Goal: Find specific page/section: Find specific page/section

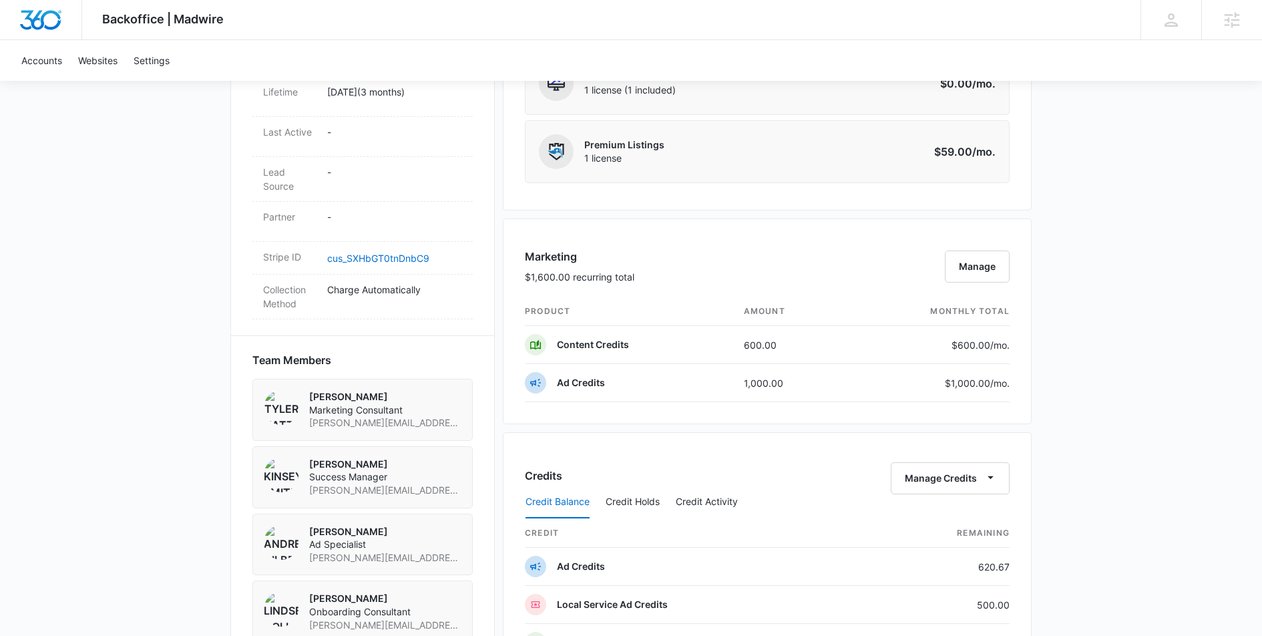
scroll to position [765, 0]
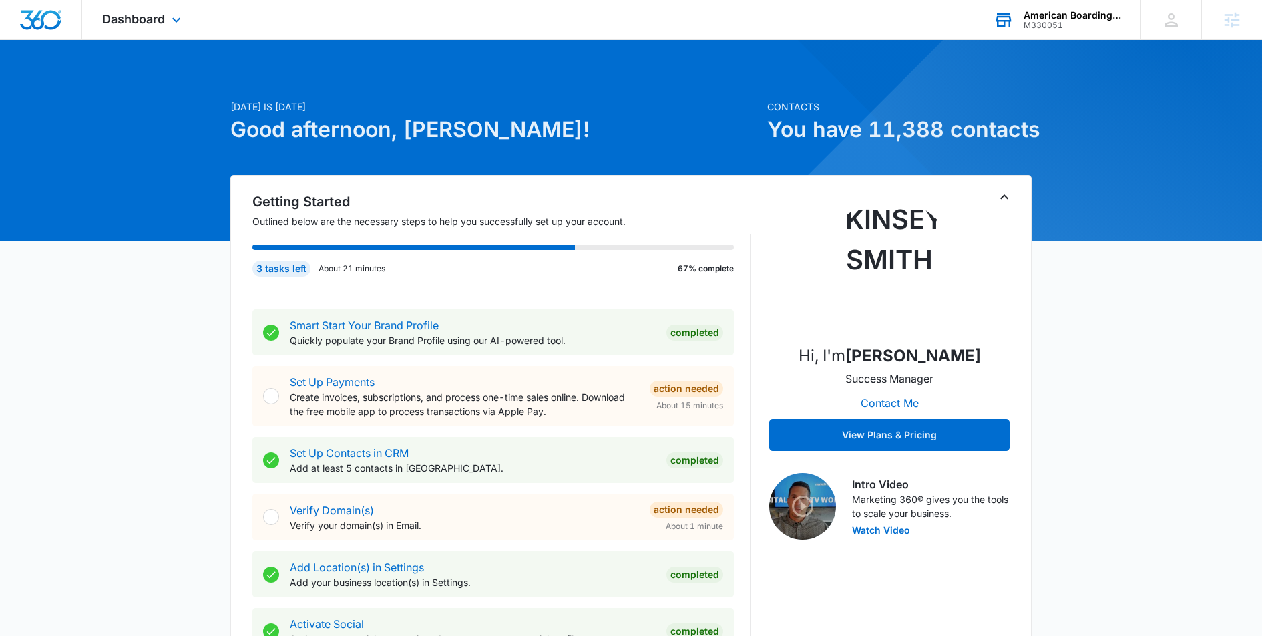
click at [1068, 13] on div "American Boarding Kennel" at bounding box center [1072, 15] width 97 height 11
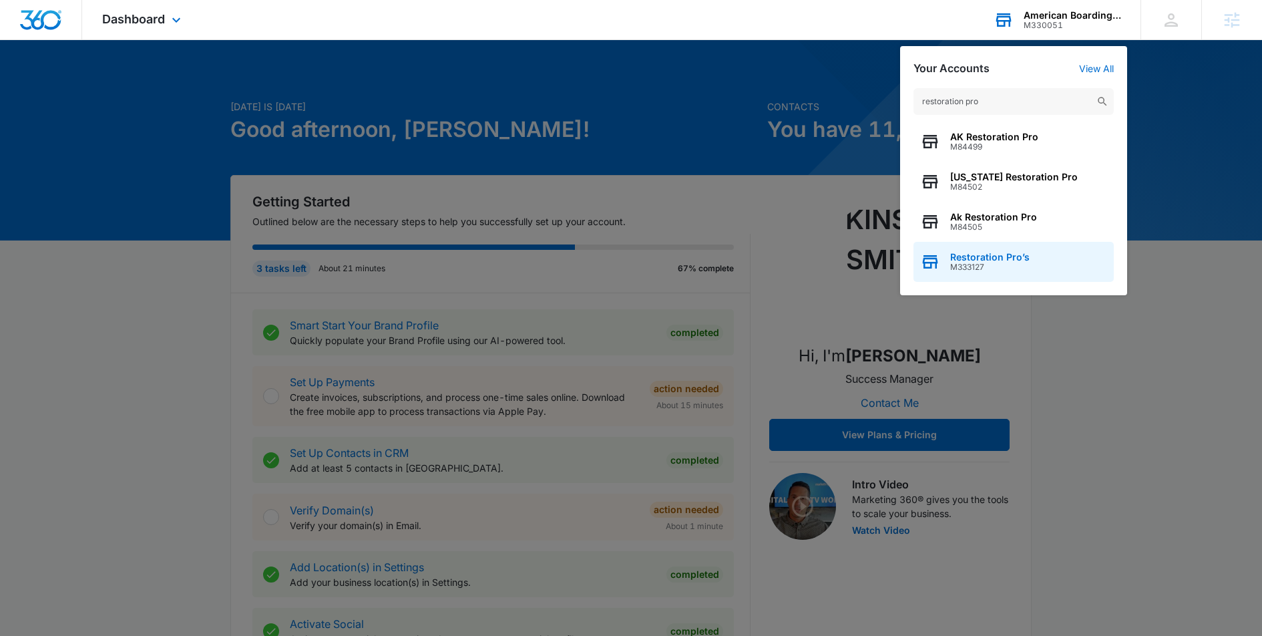
type input "restoration pro"
click at [1000, 248] on div "Restoration Pro’s M333127" at bounding box center [1013, 262] width 200 height 40
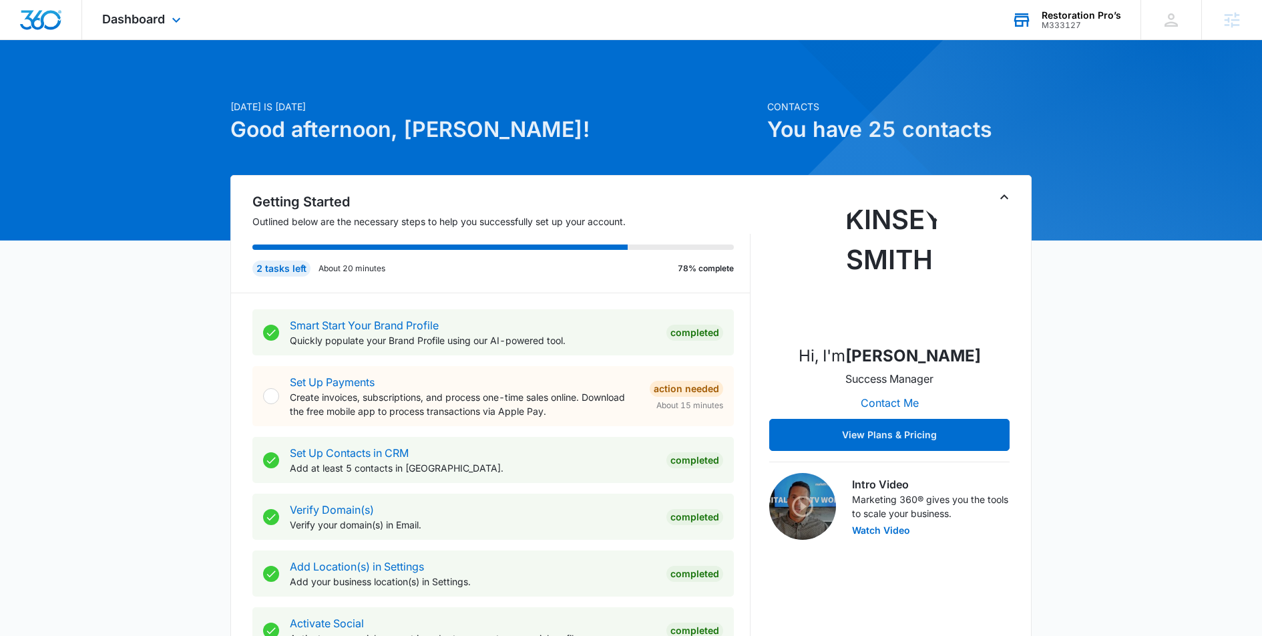
click at [1096, 19] on div "Restoration Pro’s" at bounding box center [1081, 15] width 79 height 11
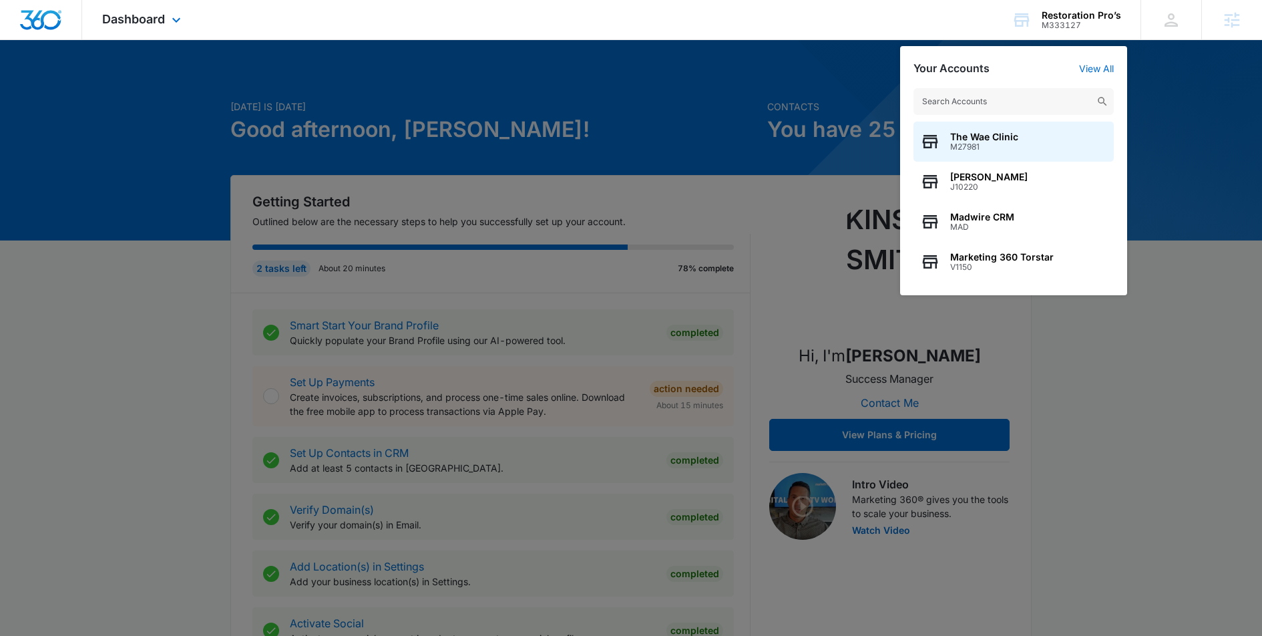
click at [142, 26] on div "Dashboard Apps Reputation Websites Forms CRM Email Social Shop Payments POS Con…" at bounding box center [143, 19] width 122 height 39
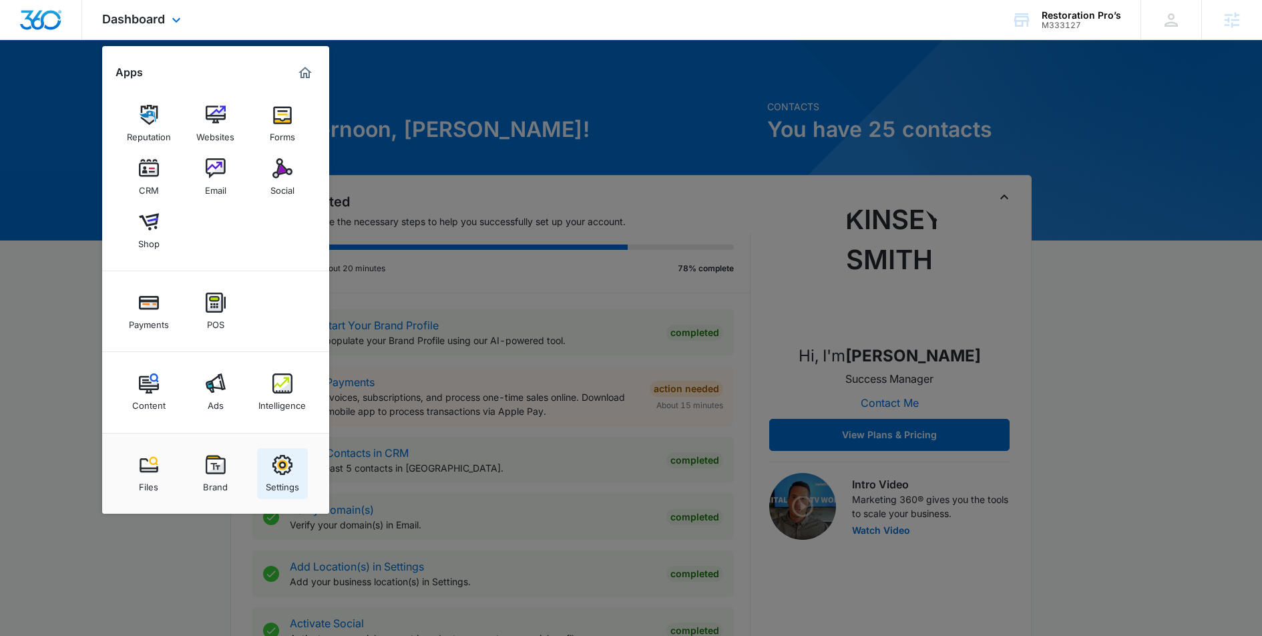
click at [287, 464] on img at bounding box center [282, 465] width 20 height 20
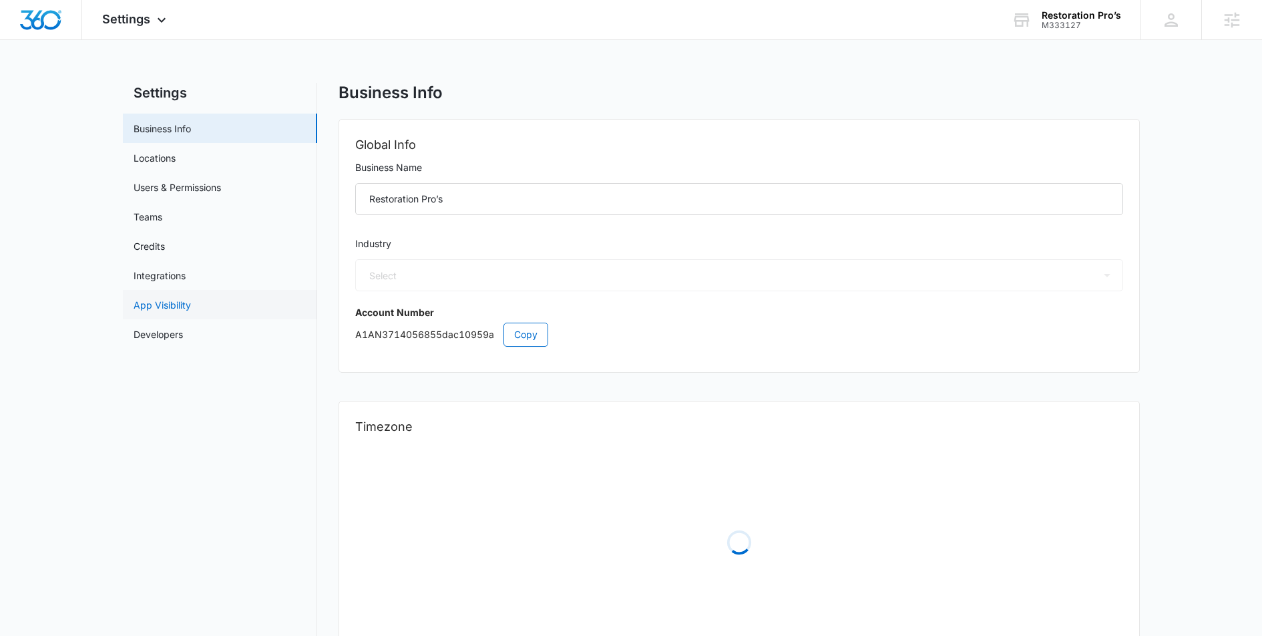
select select "4"
select select "US"
select select "America/Los_Angeles"
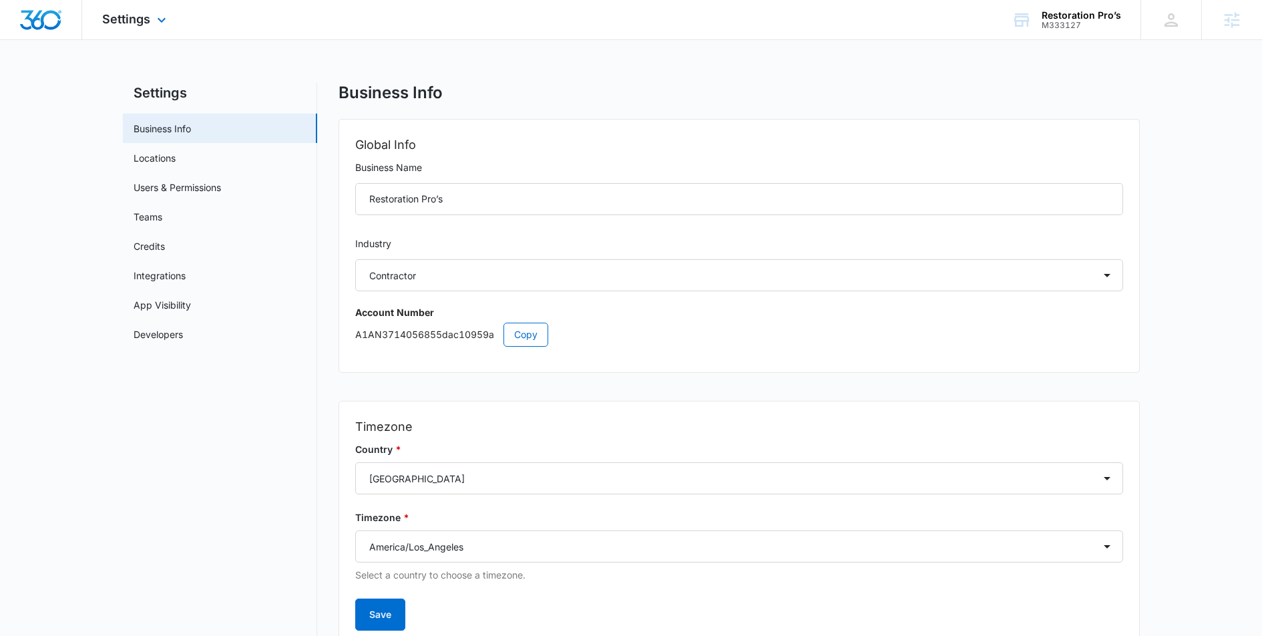
click at [161, 33] on div "Settings Apps Reputation Websites Forms CRM Email Social Shop Payments POS Cont…" at bounding box center [136, 19] width 108 height 39
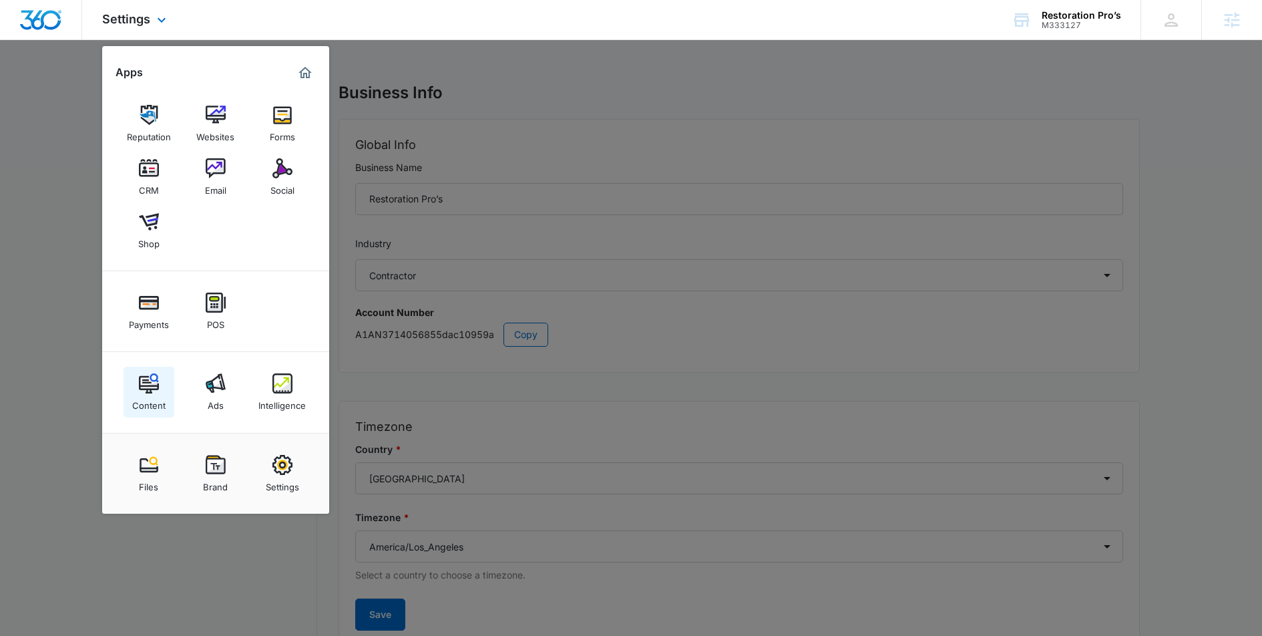
click at [158, 373] on img at bounding box center [149, 383] width 20 height 20
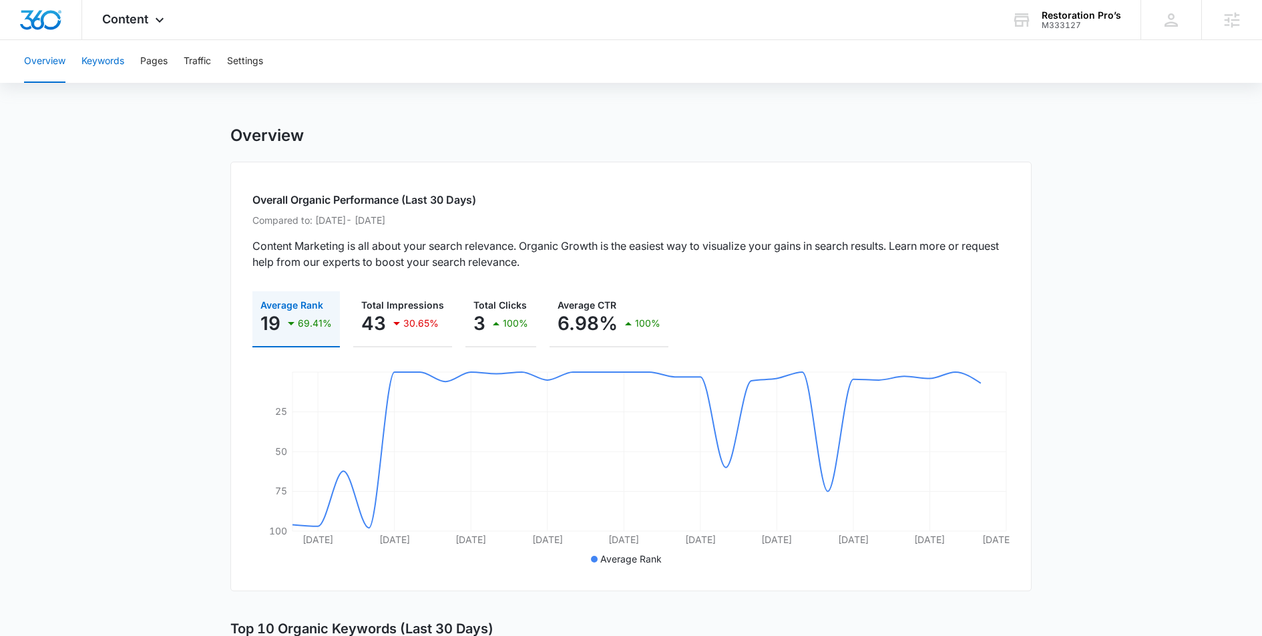
click at [112, 61] on button "Keywords" at bounding box center [102, 61] width 43 height 43
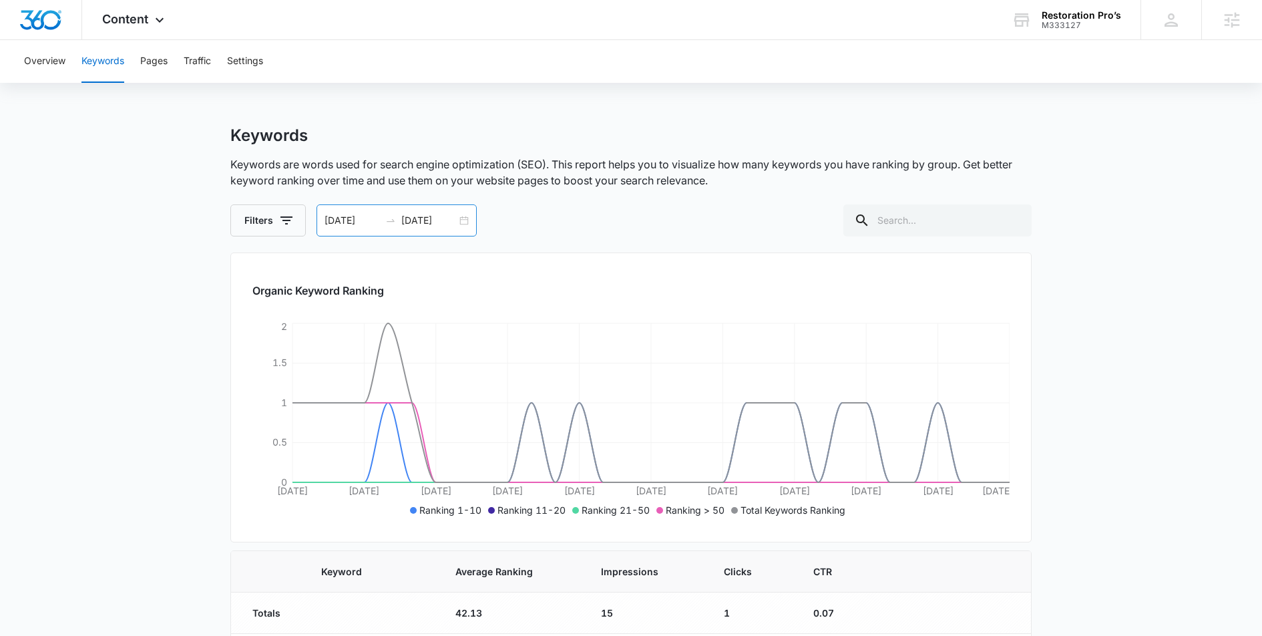
click at [463, 218] on div "09/07/2025 10/07/2025" at bounding box center [397, 220] width 160 height 32
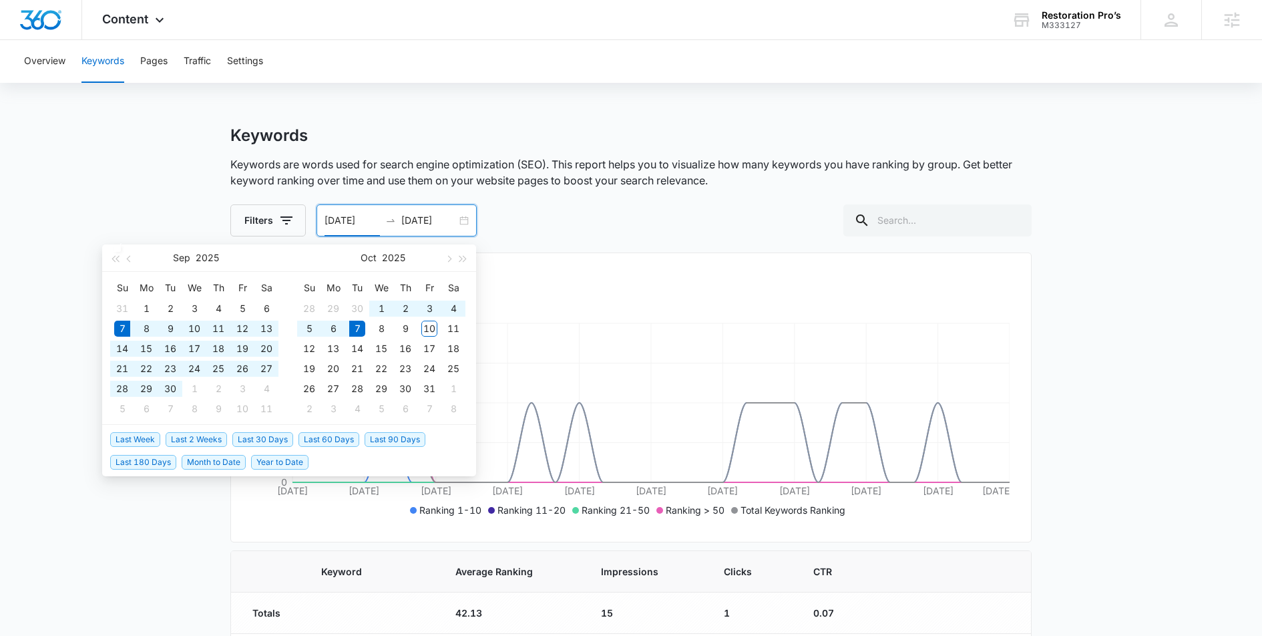
click at [505, 241] on div "Keywords Keywords are words used for search engine optimization (SEO). This rep…" at bounding box center [630, 516] width 801 height 781
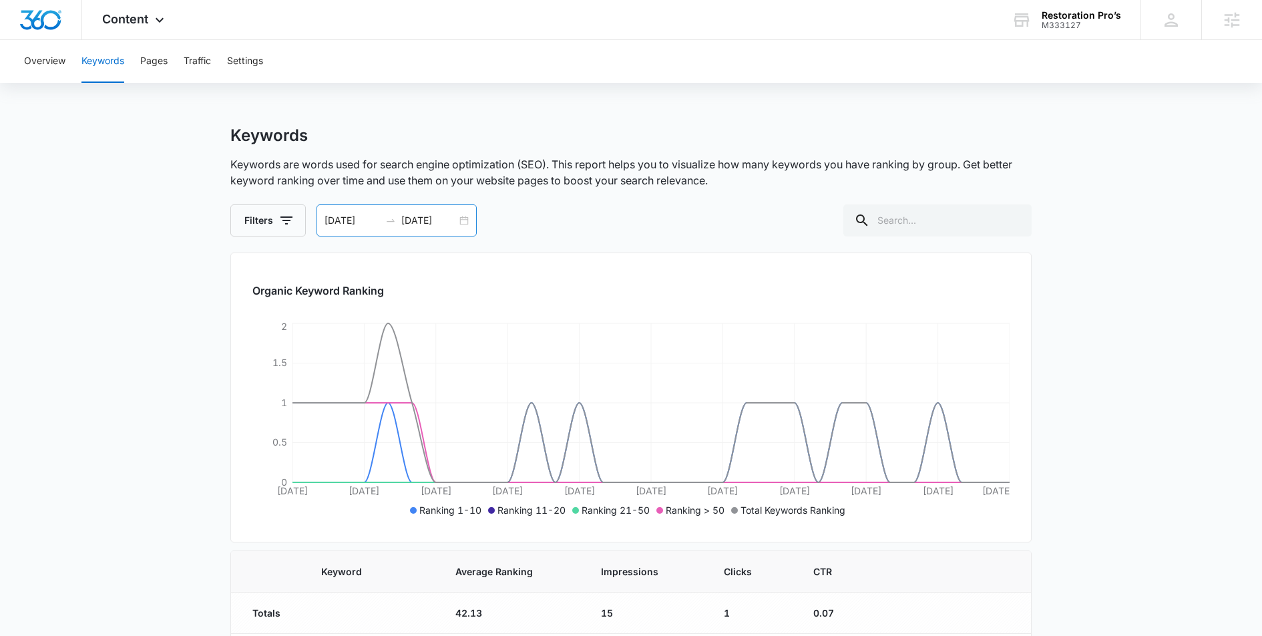
click at [462, 222] on div "09/07/2025 10/07/2025" at bounding box center [397, 220] width 160 height 32
click at [640, 224] on div "Filters 09/07/2025 10/07/2025 Sep 2025 Su Mo Tu We Th Fr Sa 31 1 2 3 4 5 6 7 8 …" at bounding box center [630, 220] width 801 height 32
click at [466, 222] on div "09/07/2025 10/07/2025" at bounding box center [397, 220] width 160 height 32
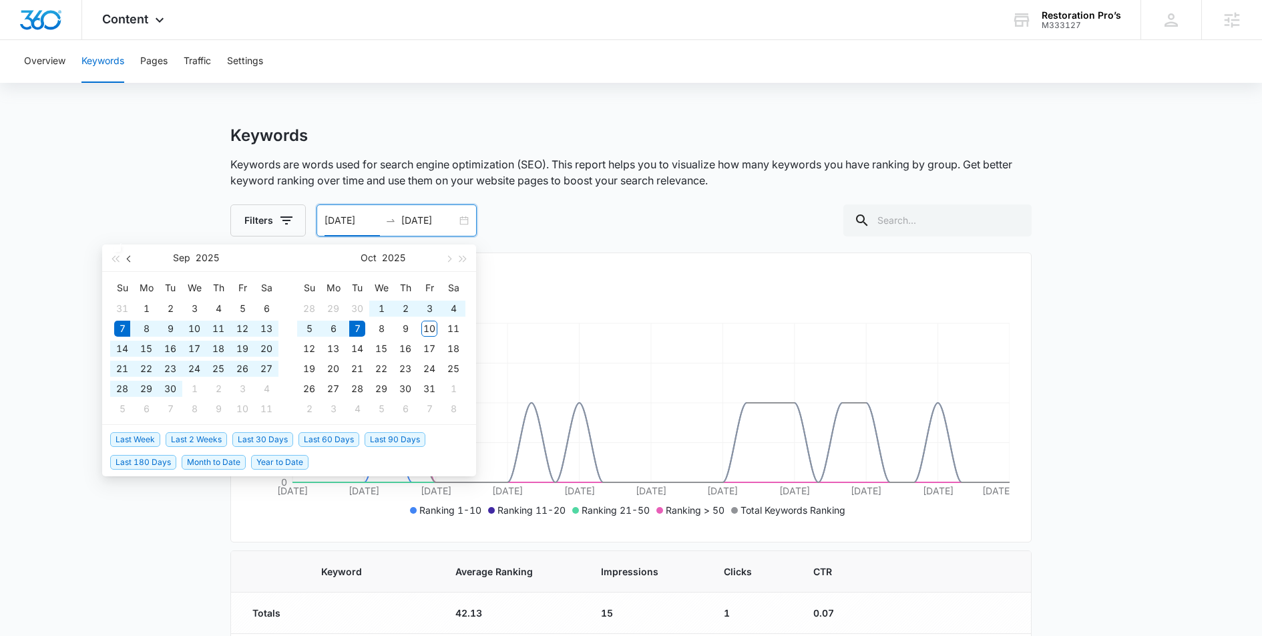
click at [136, 258] on button "button" at bounding box center [129, 257] width 15 height 27
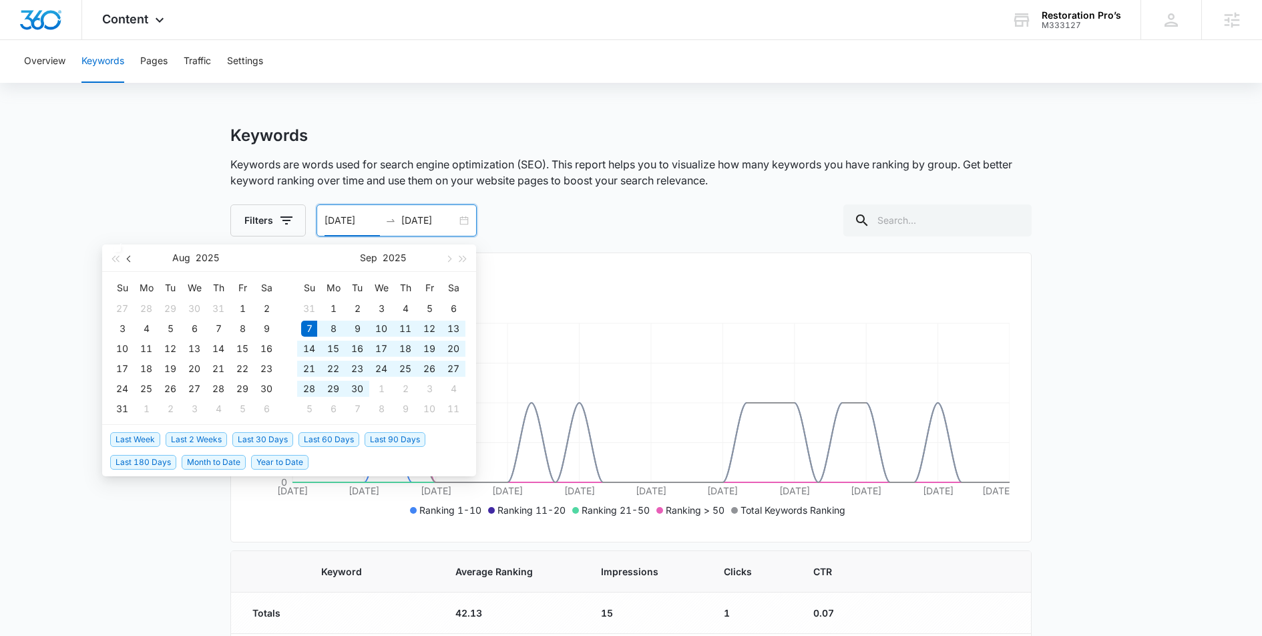
click at [136, 258] on button "button" at bounding box center [129, 257] width 15 height 27
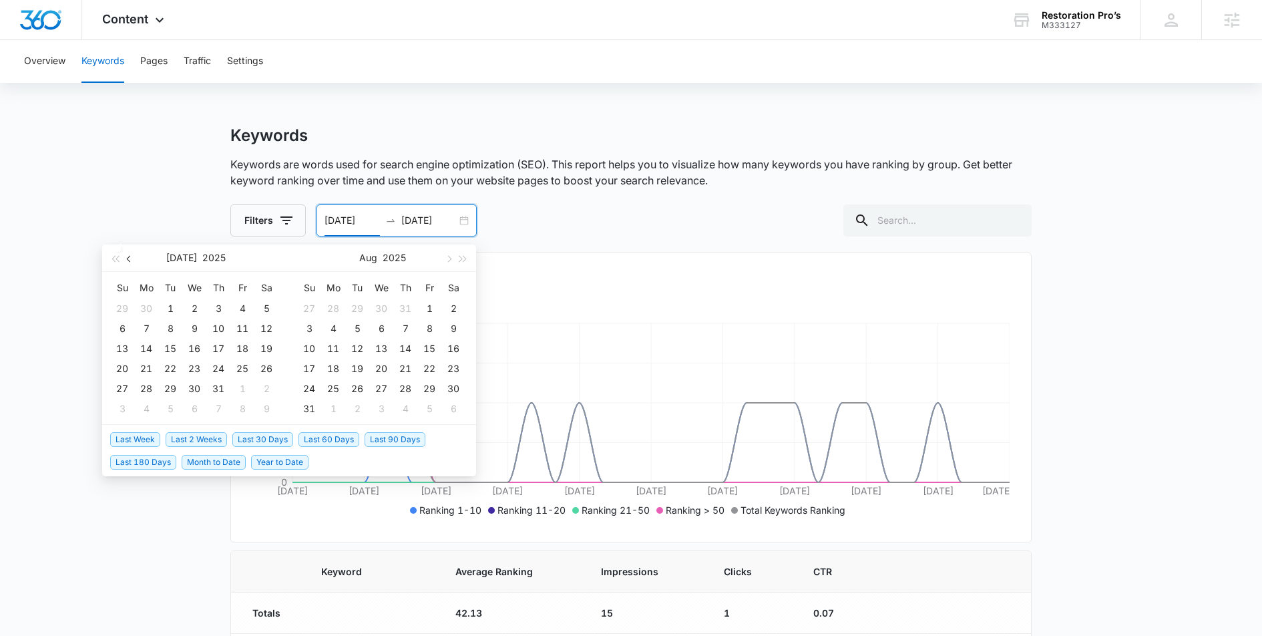
click at [136, 258] on button "button" at bounding box center [129, 257] width 15 height 27
type input "06/01/2025"
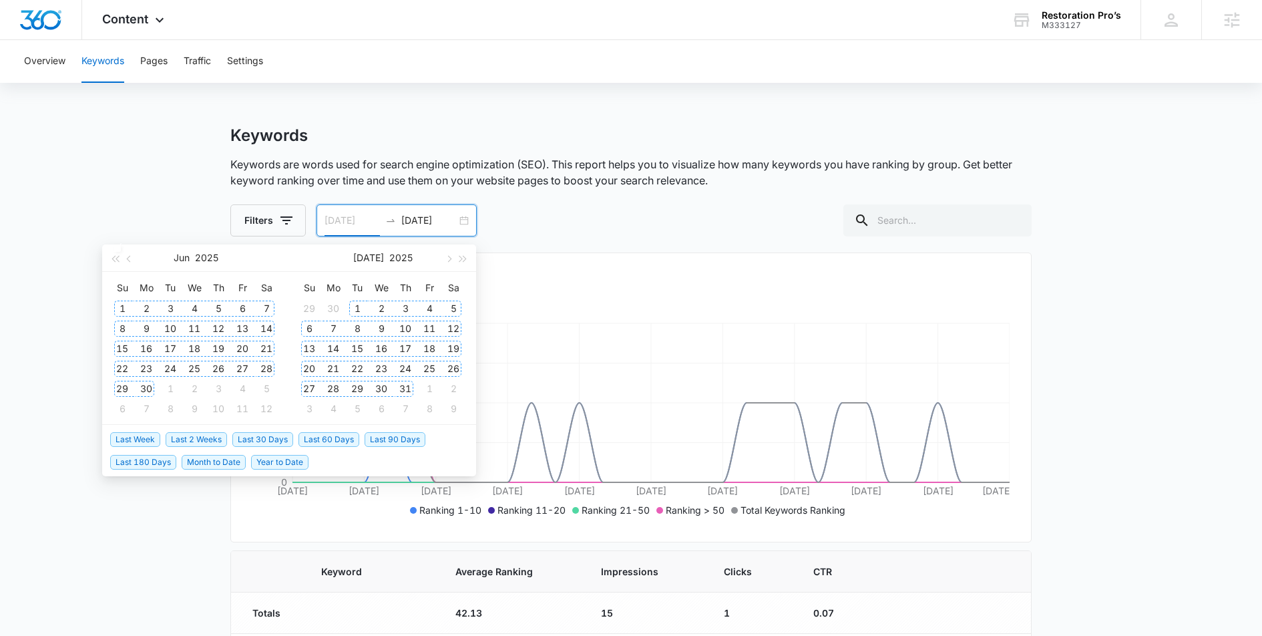
click at [122, 304] on div "1" at bounding box center [122, 308] width 16 height 16
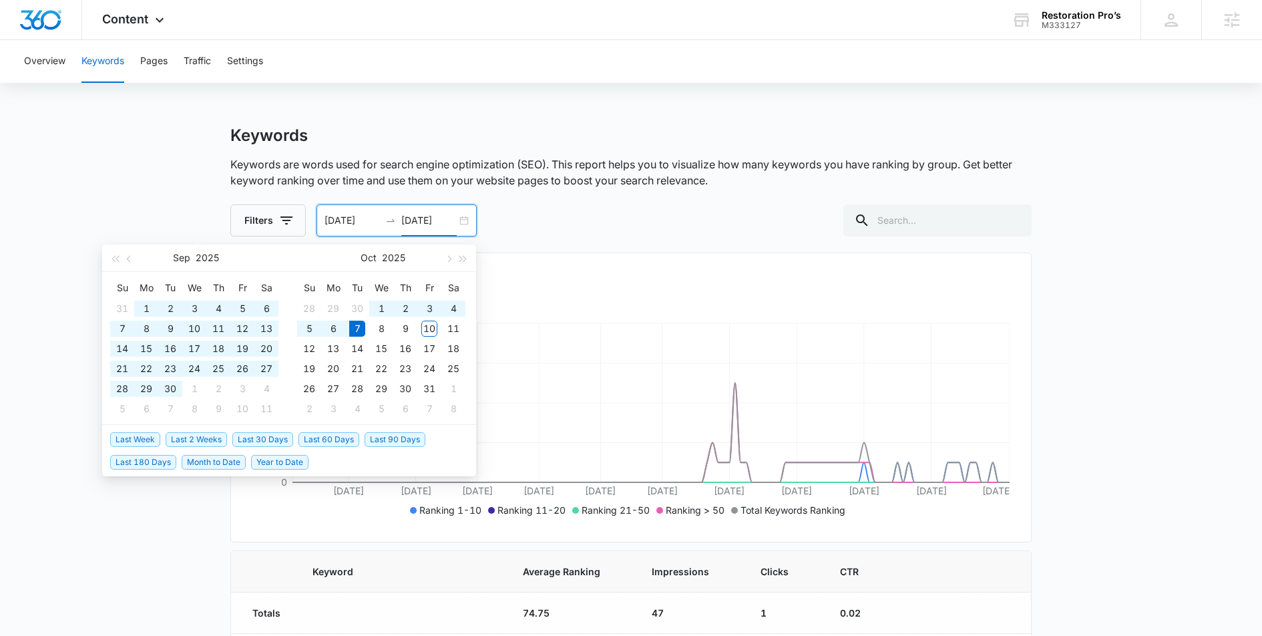
click at [423, 220] on input "10/07/2025" at bounding box center [428, 220] width 55 height 15
click at [410, 222] on input "10/07/2025" at bounding box center [428, 220] width 55 height 15
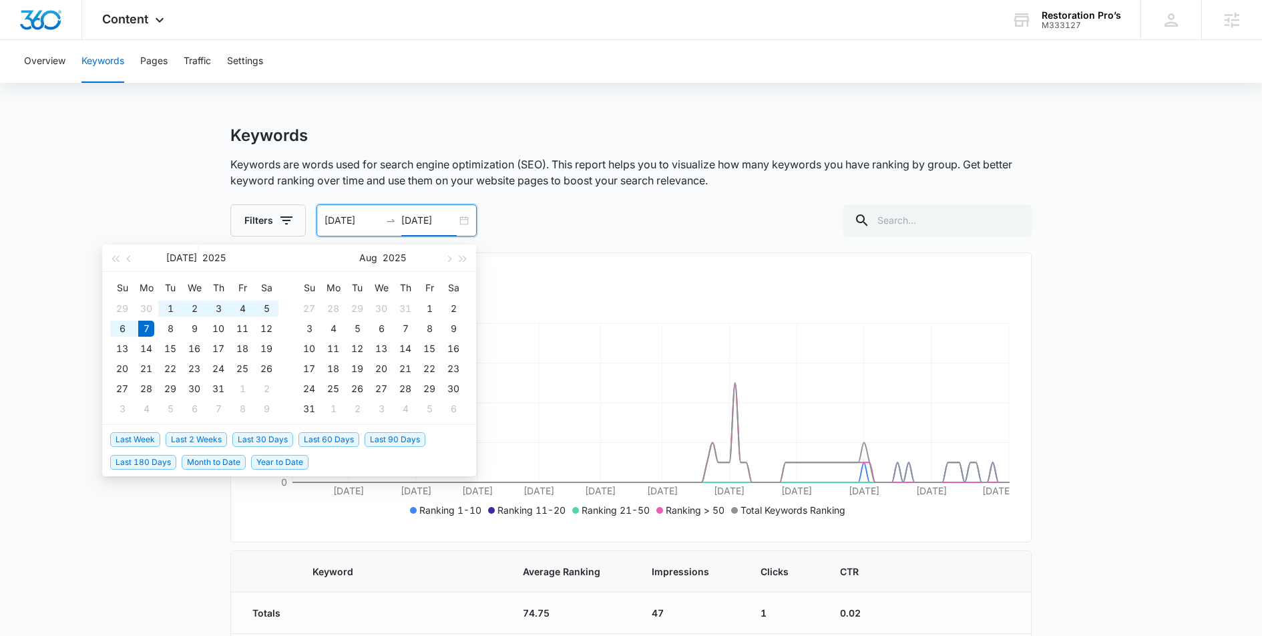
click at [425, 222] on input "07/07/2025" at bounding box center [428, 220] width 55 height 15
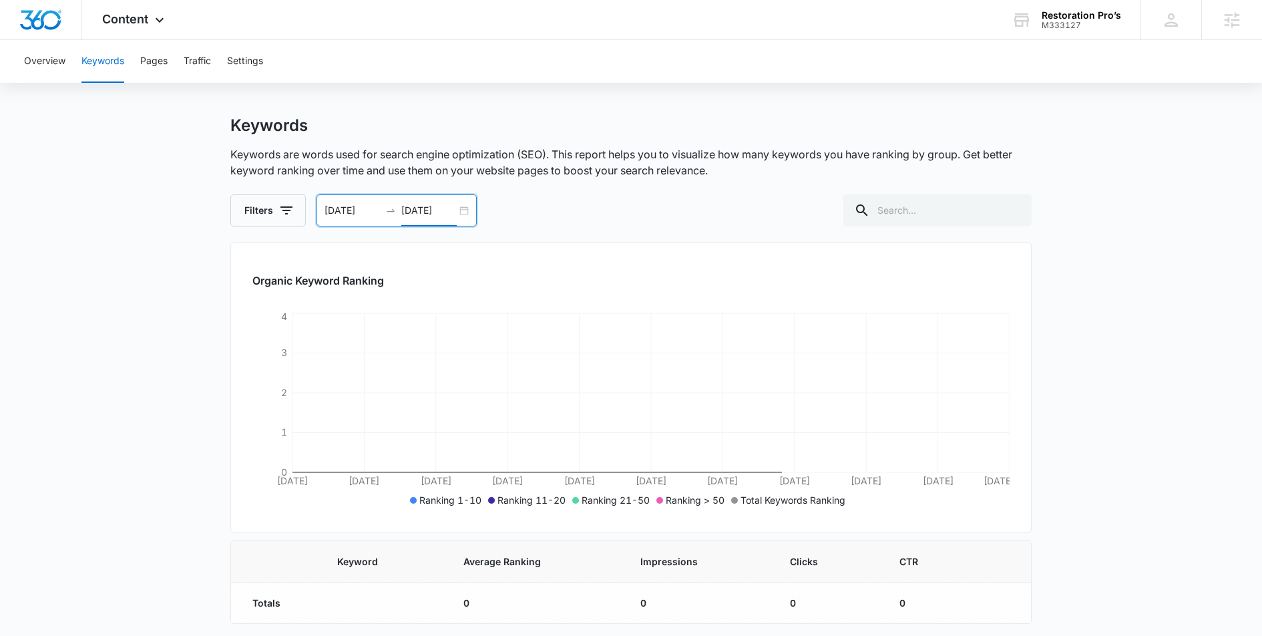
scroll to position [14, 0]
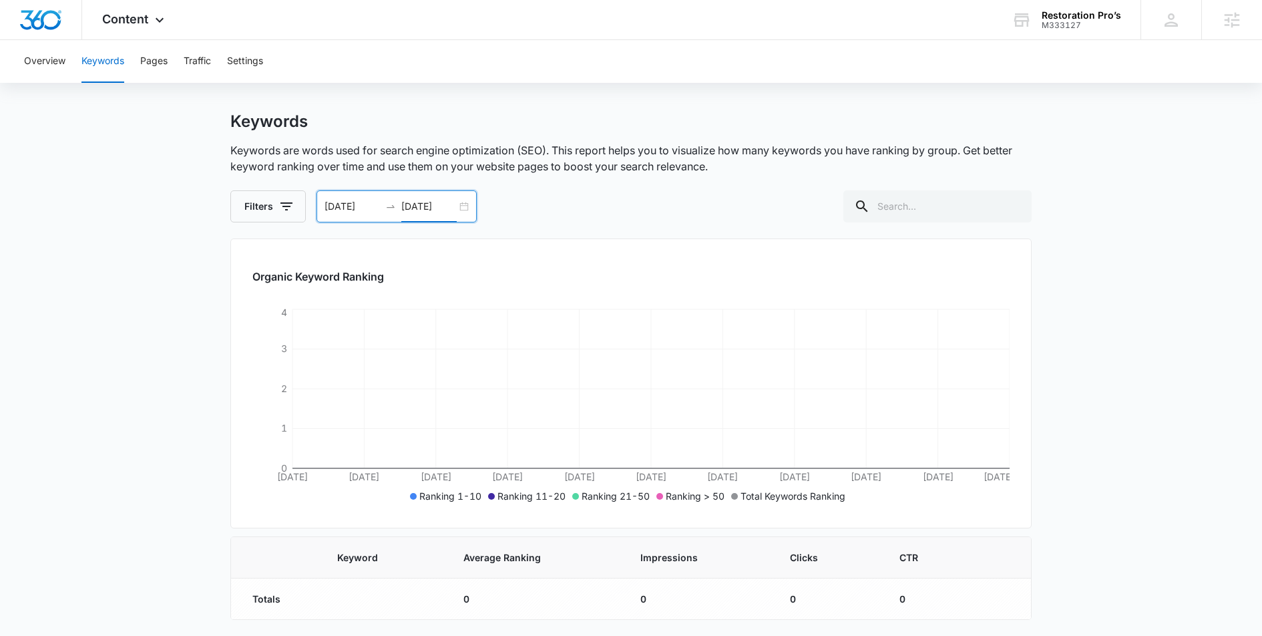
type input "07/01/2025"
click at [464, 208] on div "06/01/2025 07/01/2025" at bounding box center [397, 206] width 160 height 32
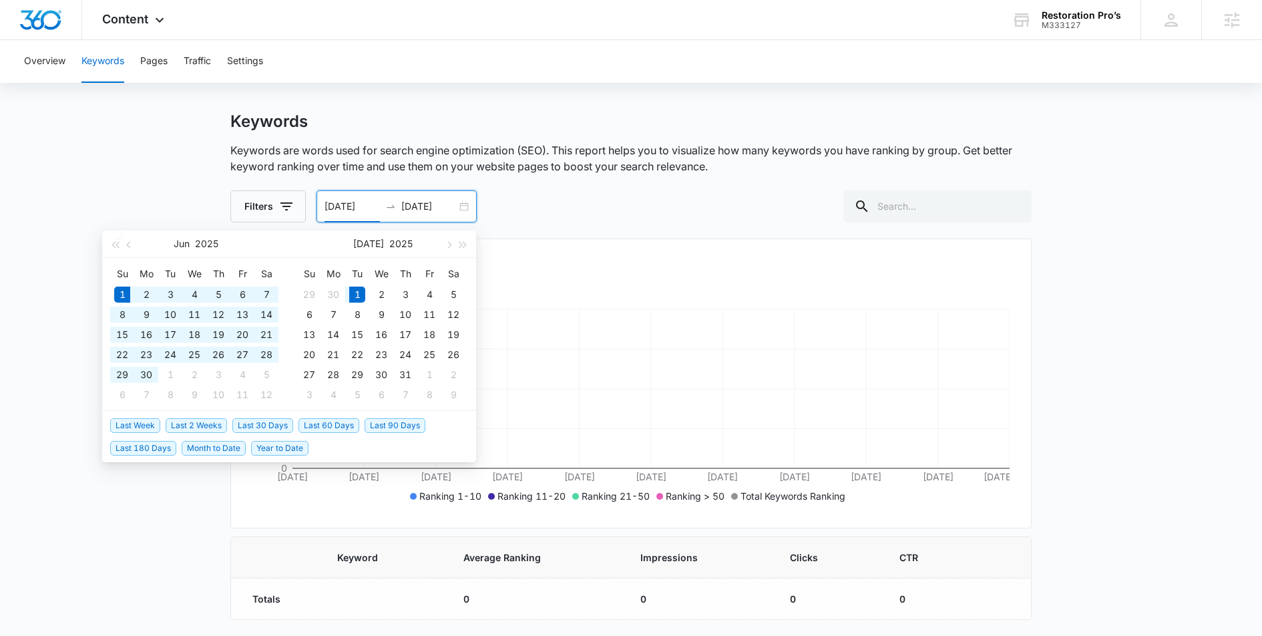
type input "07/01/2025"
click at [356, 294] on div "1" at bounding box center [357, 294] width 16 height 16
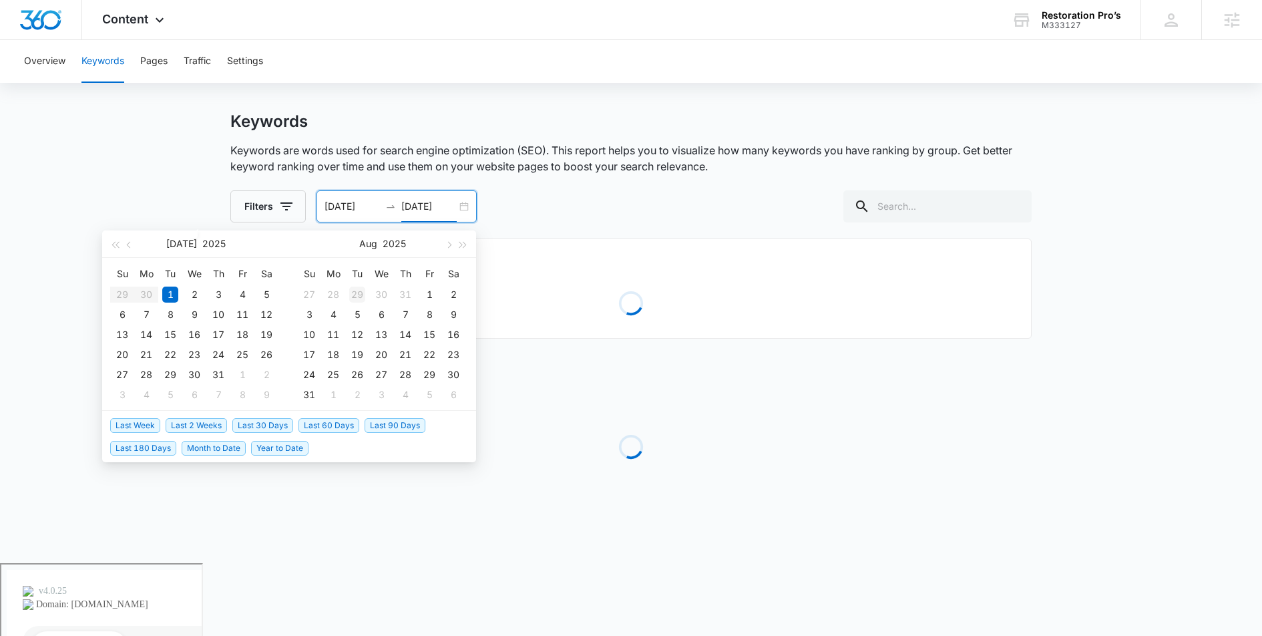
scroll to position [0, 0]
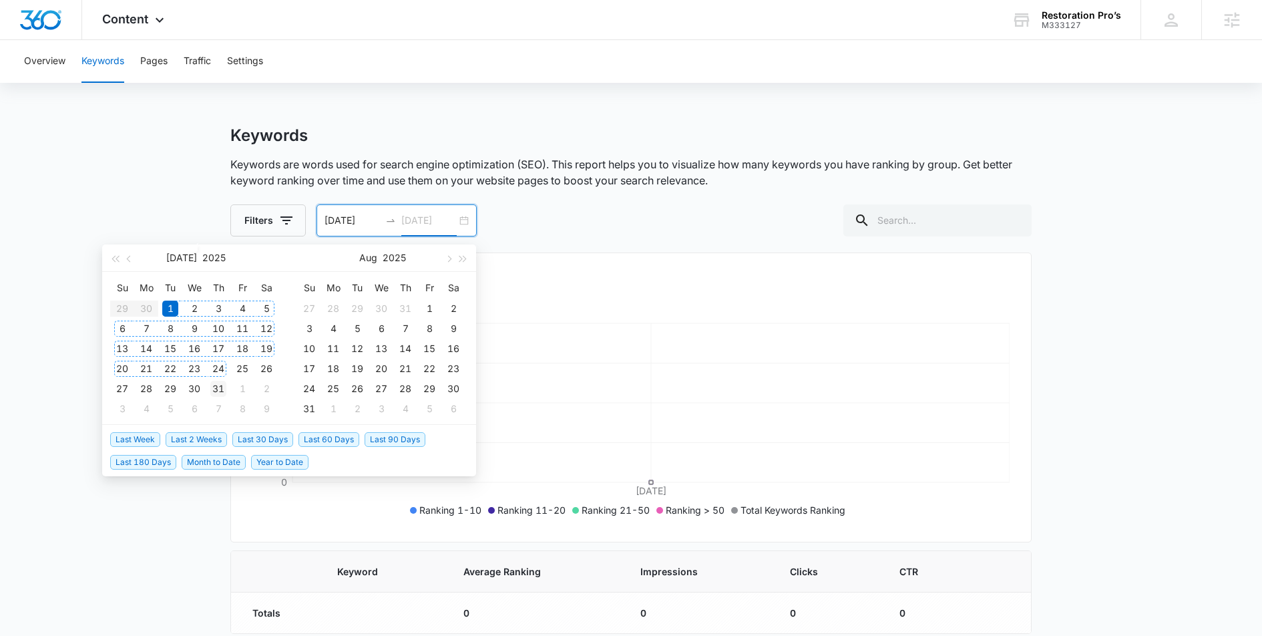
type input "07/31/2025"
click at [215, 389] on div "31" at bounding box center [218, 389] width 16 height 16
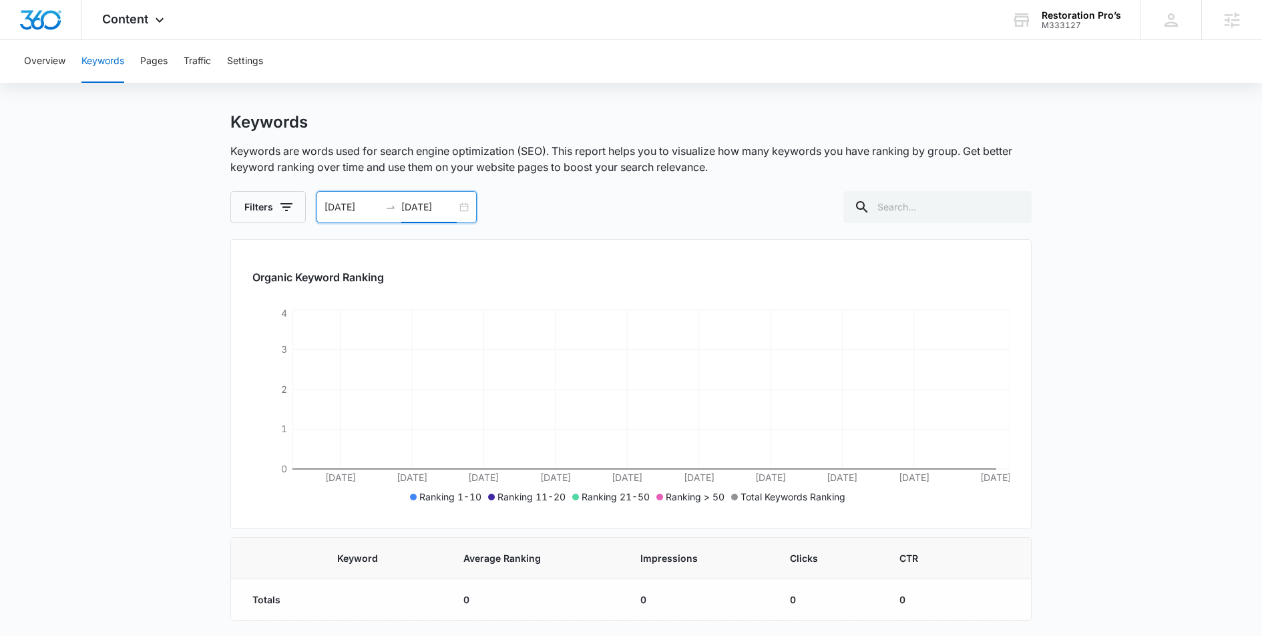
scroll to position [14, 0]
click at [457, 206] on div "07/01/2025 07/31/2025" at bounding box center [397, 206] width 160 height 32
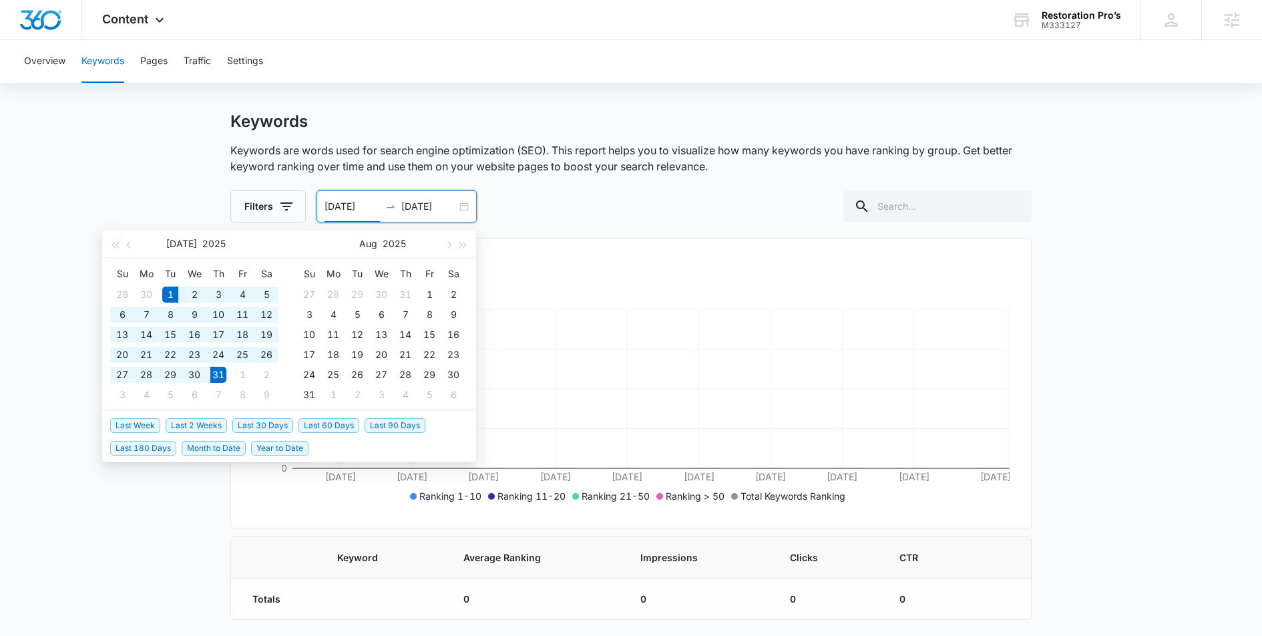
click at [463, 204] on div "07/01/2025 07/31/2025" at bounding box center [397, 206] width 160 height 32
type input "08/01/2025"
click at [427, 289] on div "1" at bounding box center [429, 294] width 16 height 16
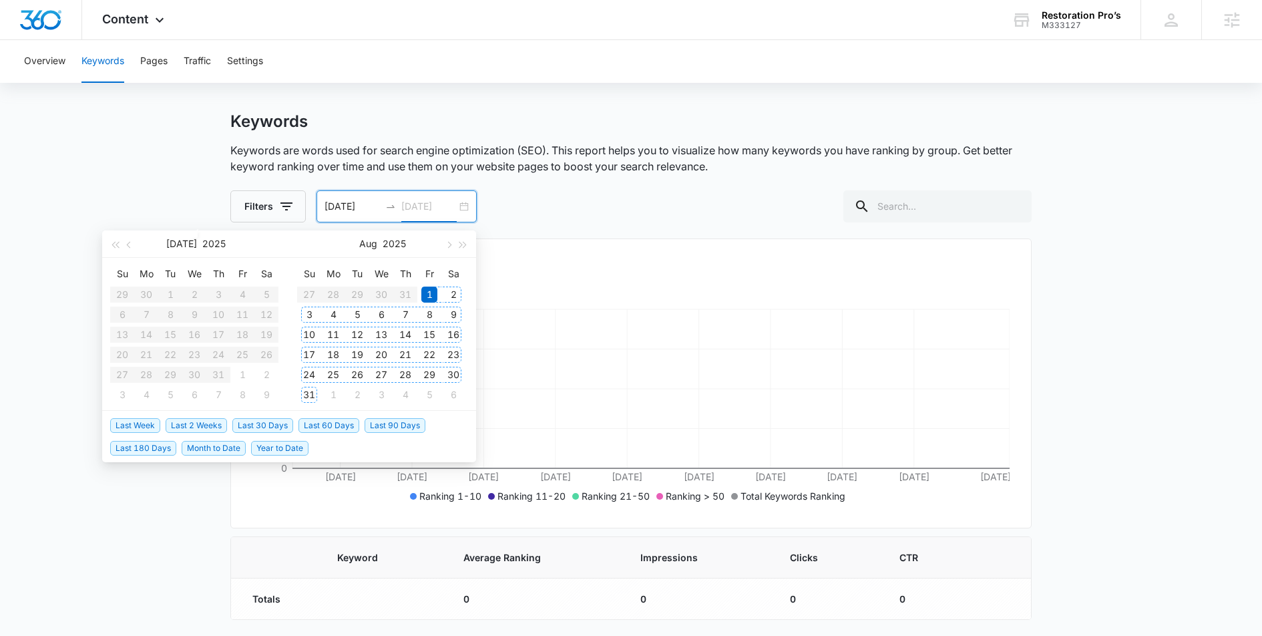
click at [314, 395] on div "31" at bounding box center [309, 395] width 16 height 16
type input "08/31/2025"
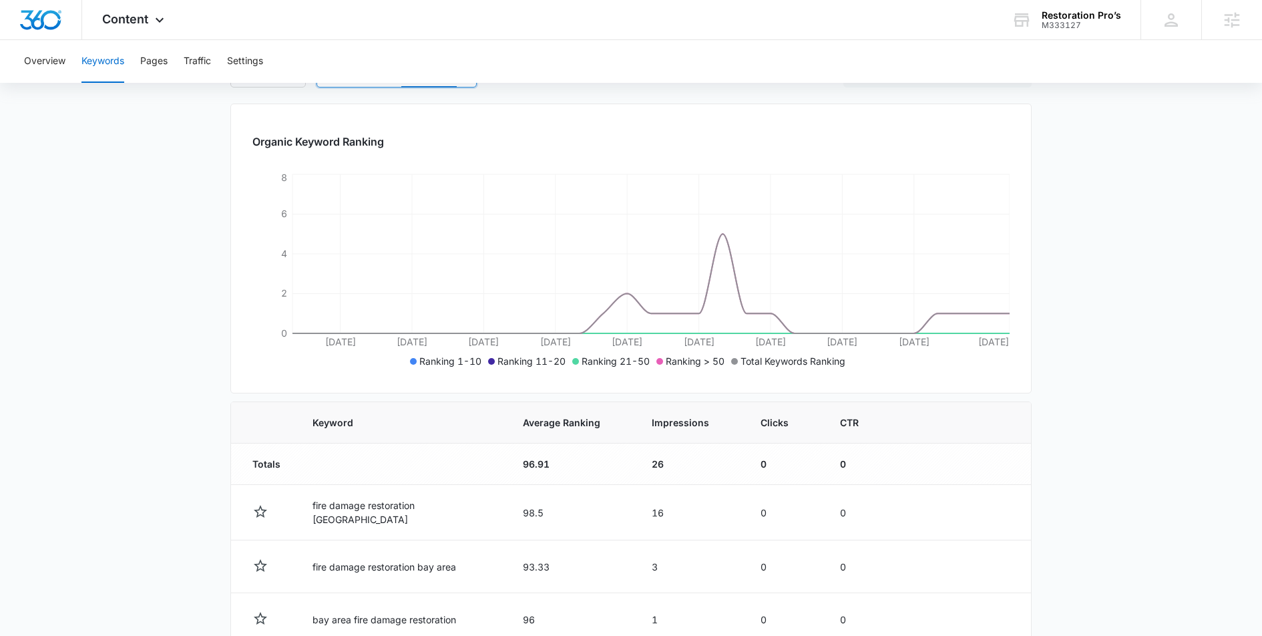
scroll to position [0, 0]
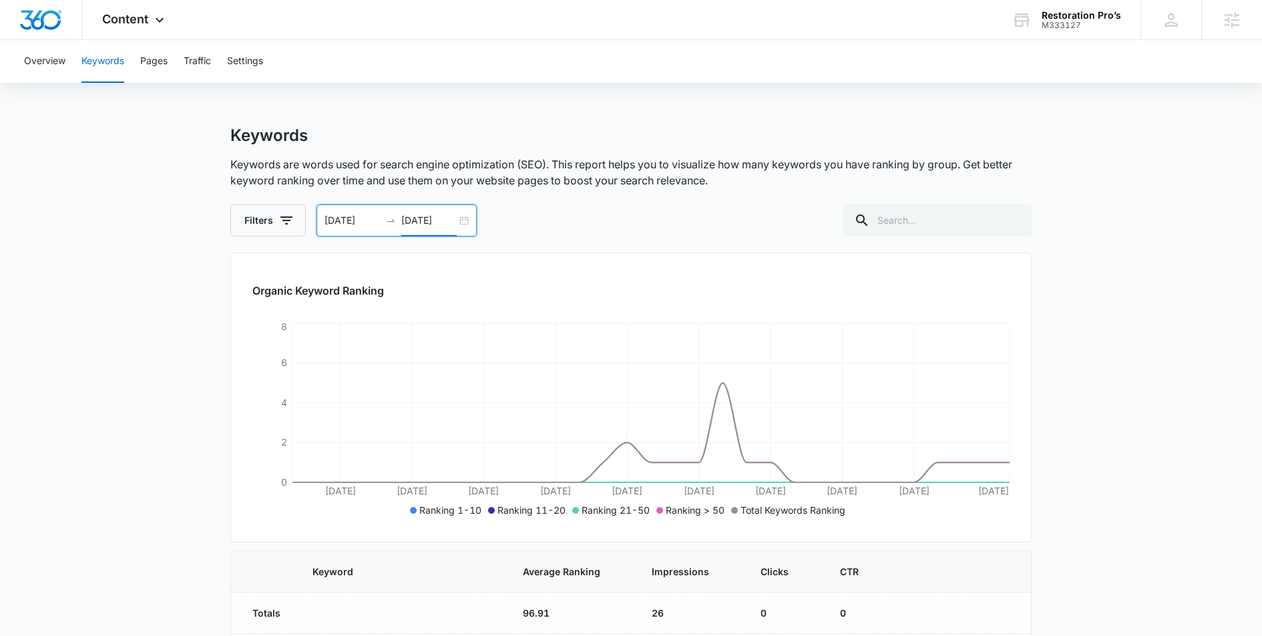
click at [467, 220] on div "08/01/2025 08/31/2025" at bounding box center [397, 220] width 160 height 32
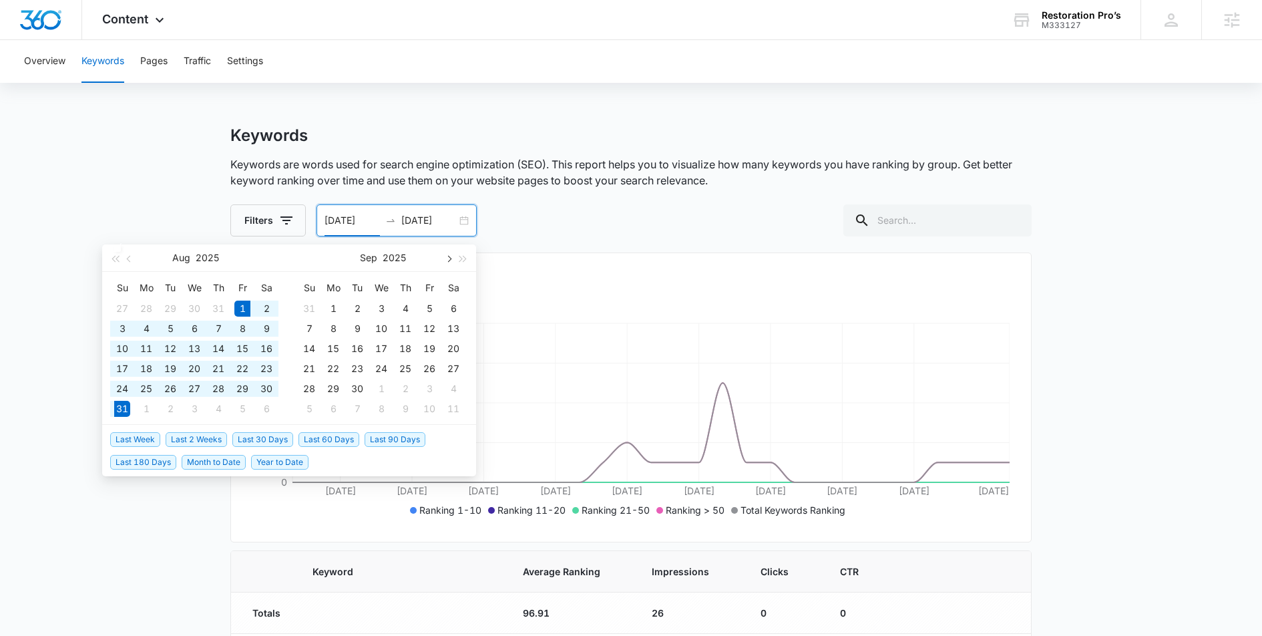
click at [451, 258] on span "button" at bounding box center [448, 258] width 7 height 7
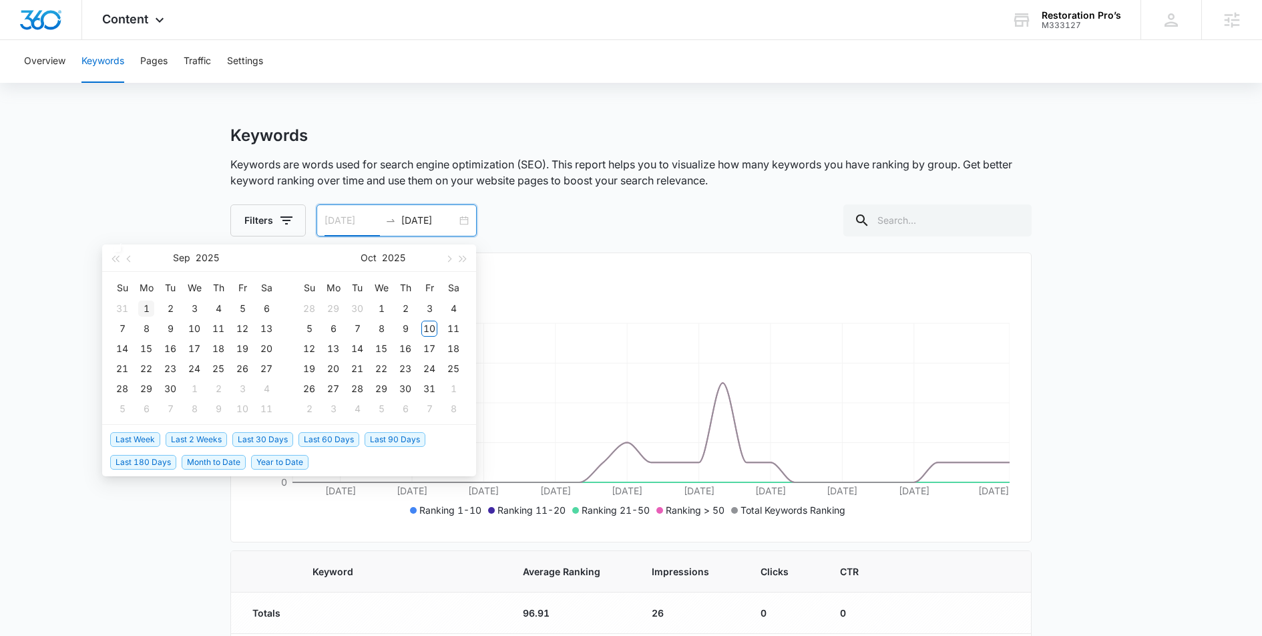
type input "09/01/2025"
click at [150, 308] on div "1" at bounding box center [146, 308] width 16 height 16
type input "09/30/2025"
click at [364, 386] on div "30" at bounding box center [357, 389] width 16 height 16
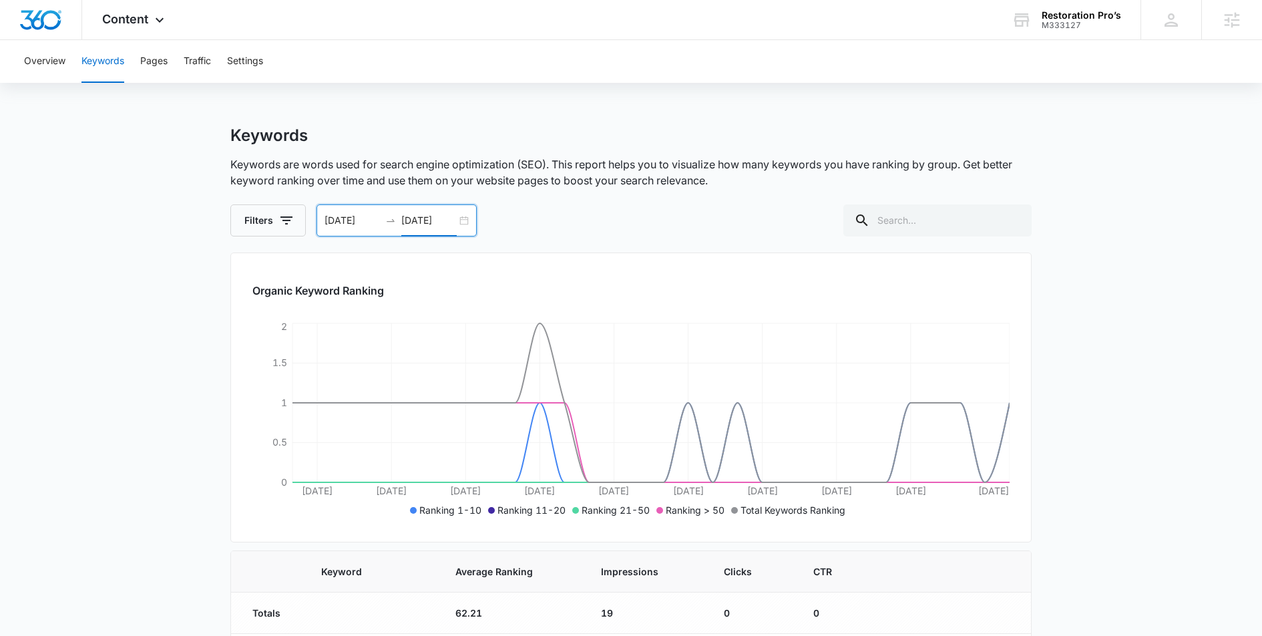
click at [459, 219] on div "09/01/2025 09/30/2025" at bounding box center [397, 220] width 160 height 32
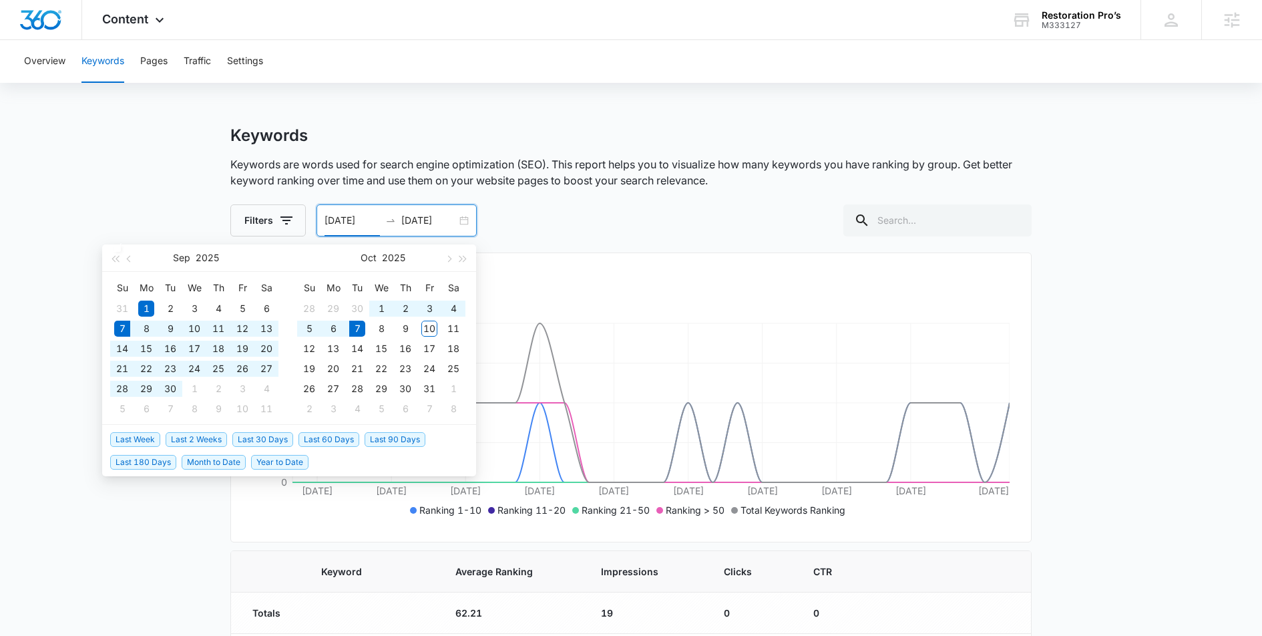
click at [262, 436] on span "Last 30 Days" at bounding box center [262, 439] width 61 height 15
type input "09/07/2025"
type input "10/07/2025"
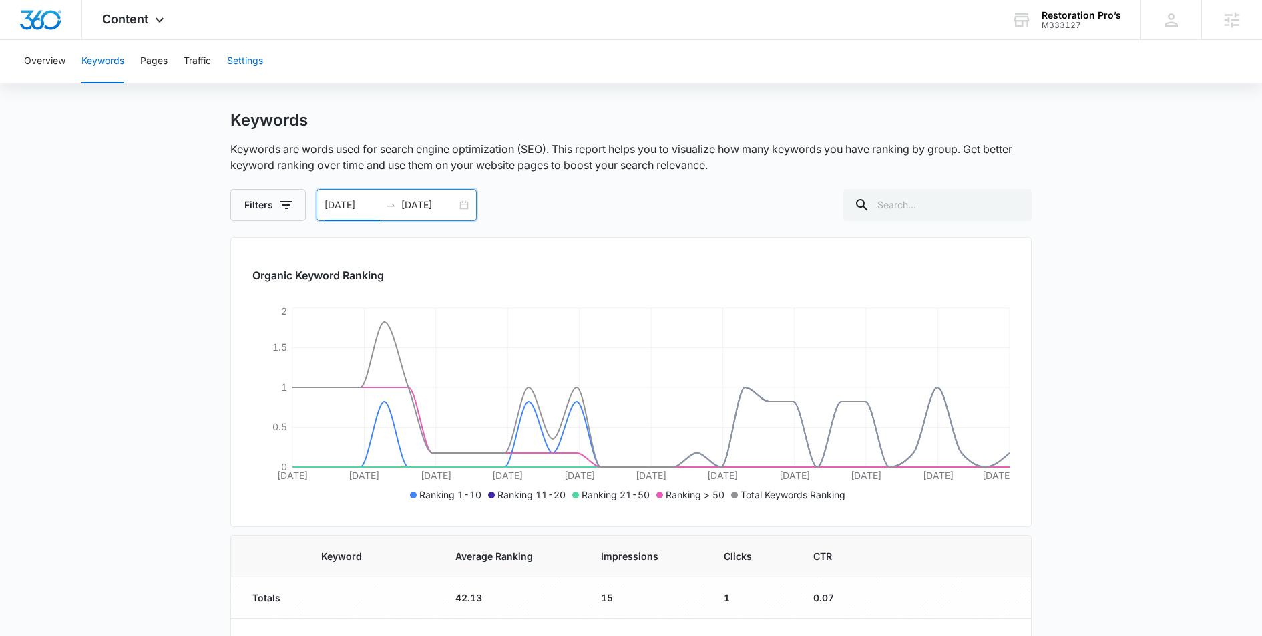
scroll to position [23, 0]
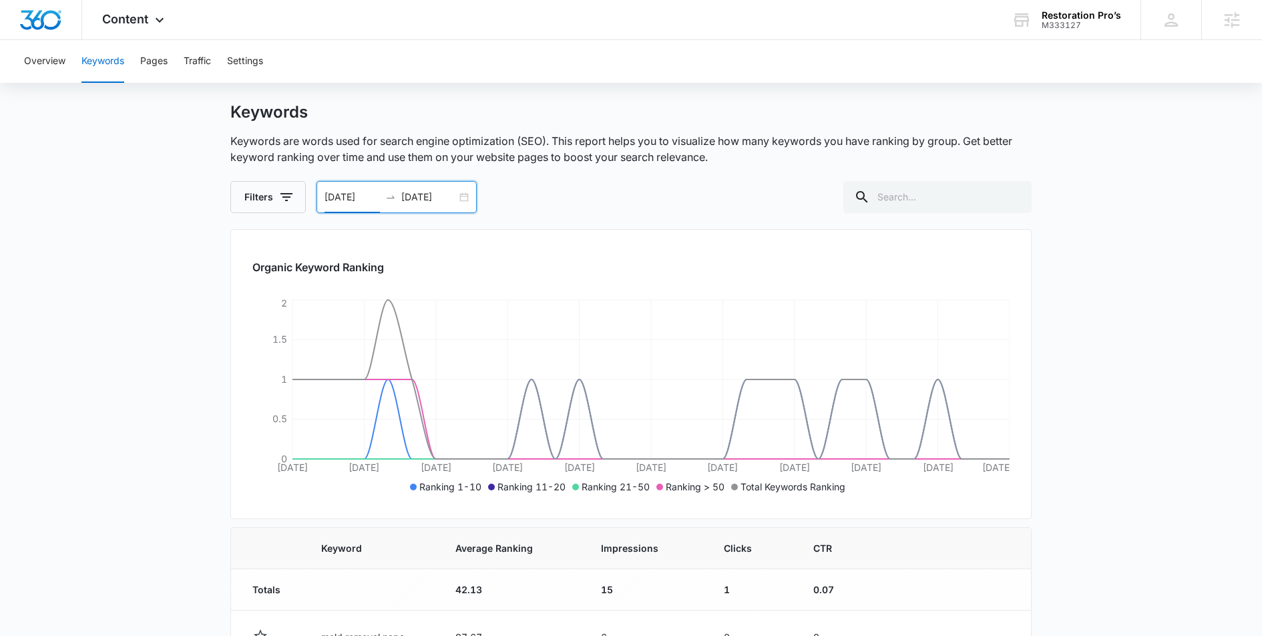
click at [467, 189] on div "09/07/2025 10/07/2025" at bounding box center [397, 197] width 160 height 32
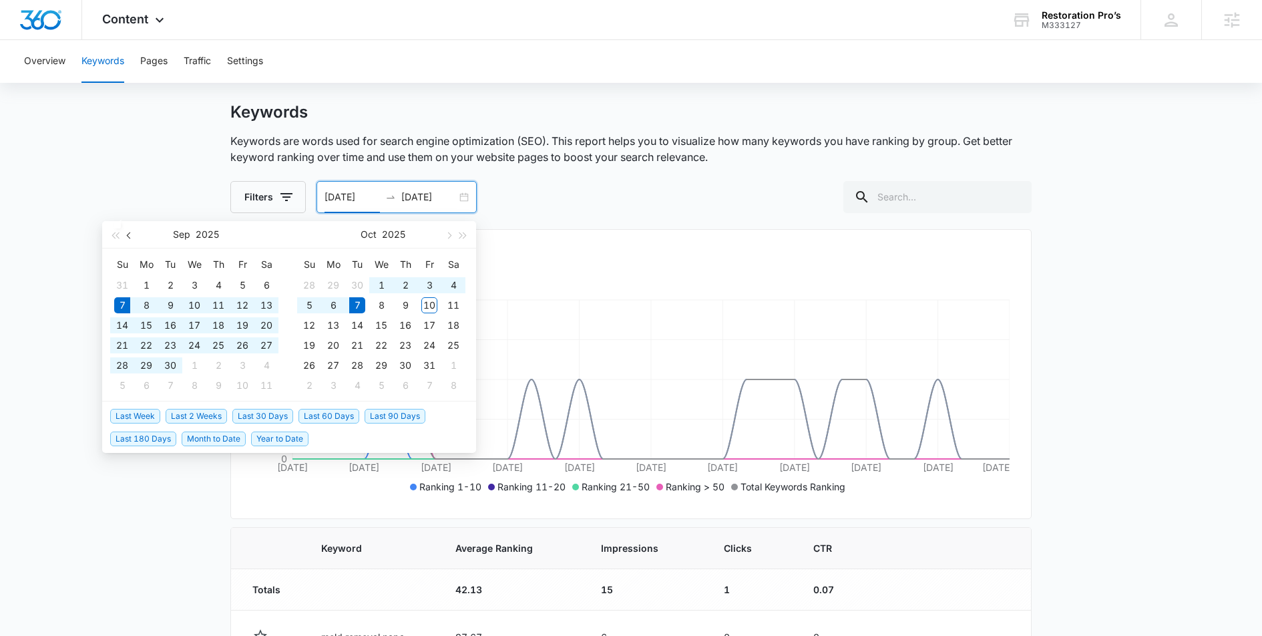
click at [130, 231] on button "button" at bounding box center [129, 234] width 15 height 27
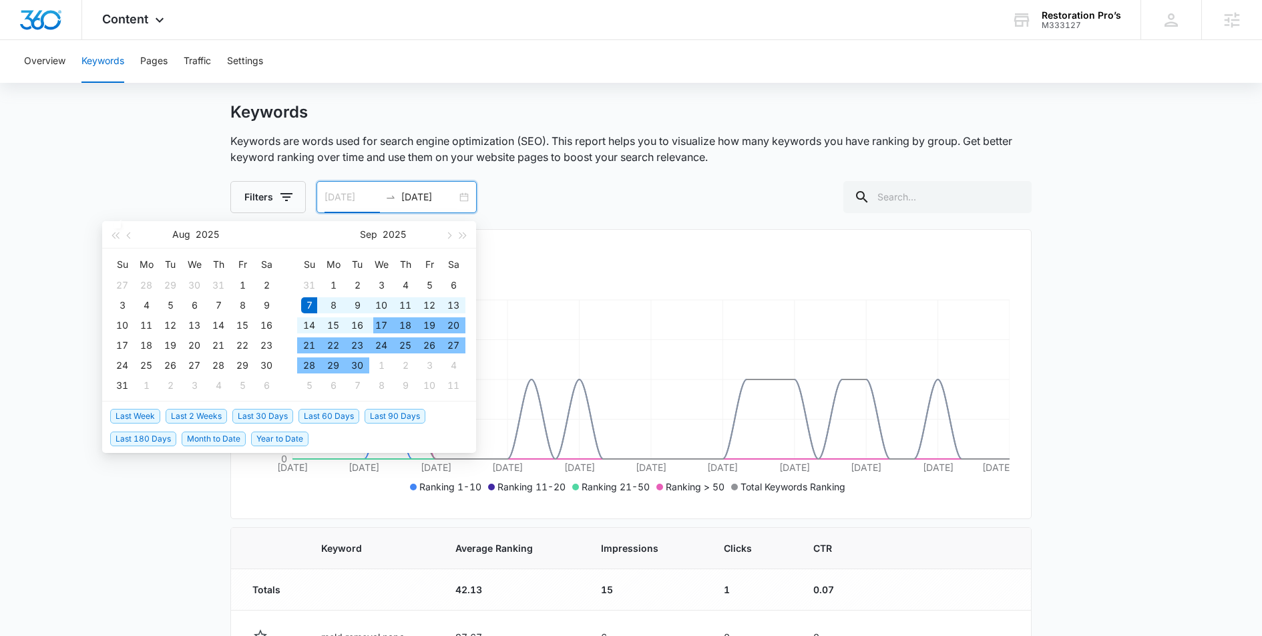
type input "09/07/2025"
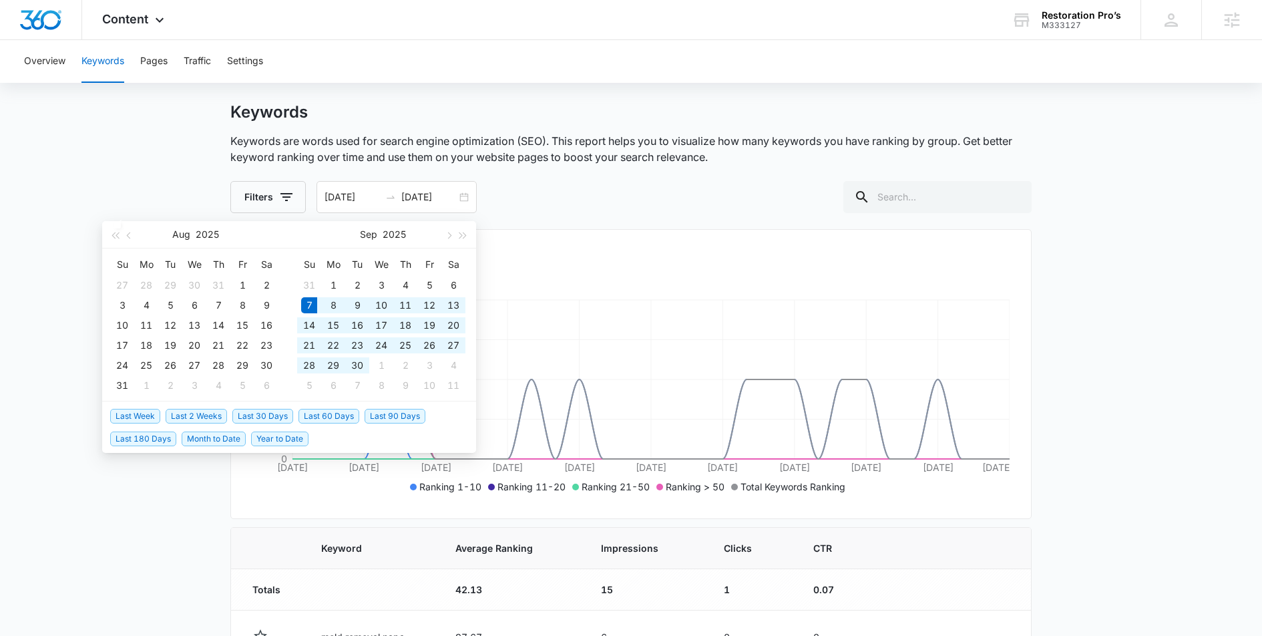
click at [578, 203] on div "Filters 09/07/2025 10/07/2025 Aug 2025 Su Mo Tu We Th Fr Sa 27 28 29 30 31 1 2 …" at bounding box center [630, 197] width 801 height 32
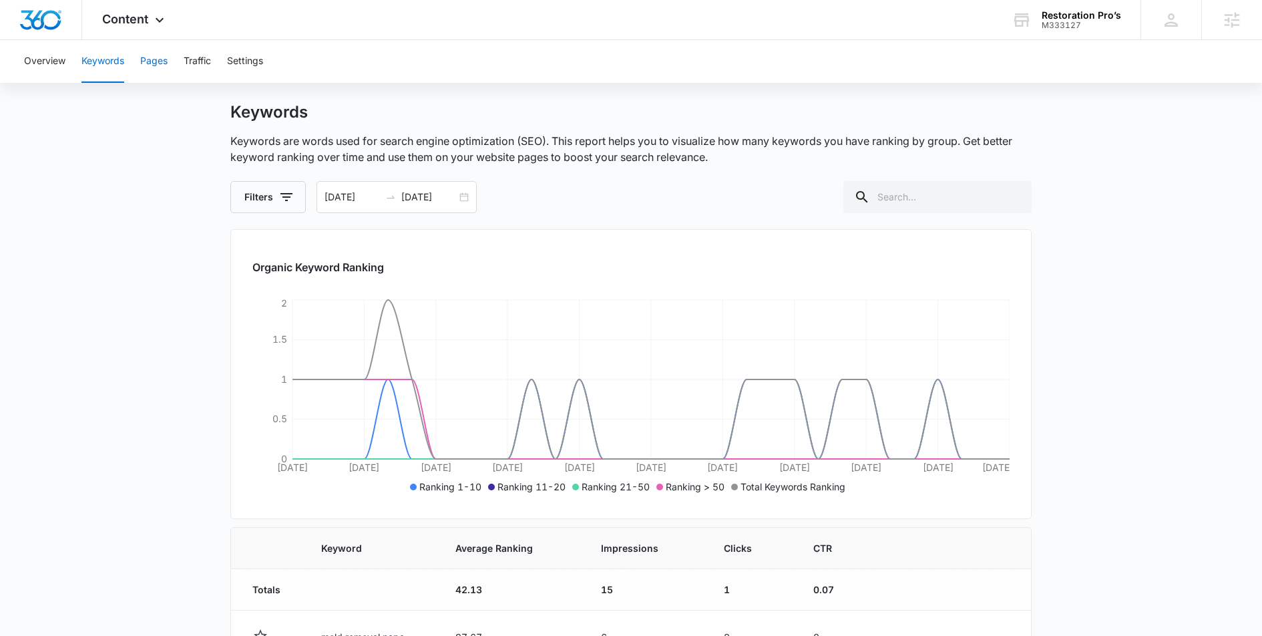
click at [161, 70] on button "Pages" at bounding box center [153, 61] width 27 height 43
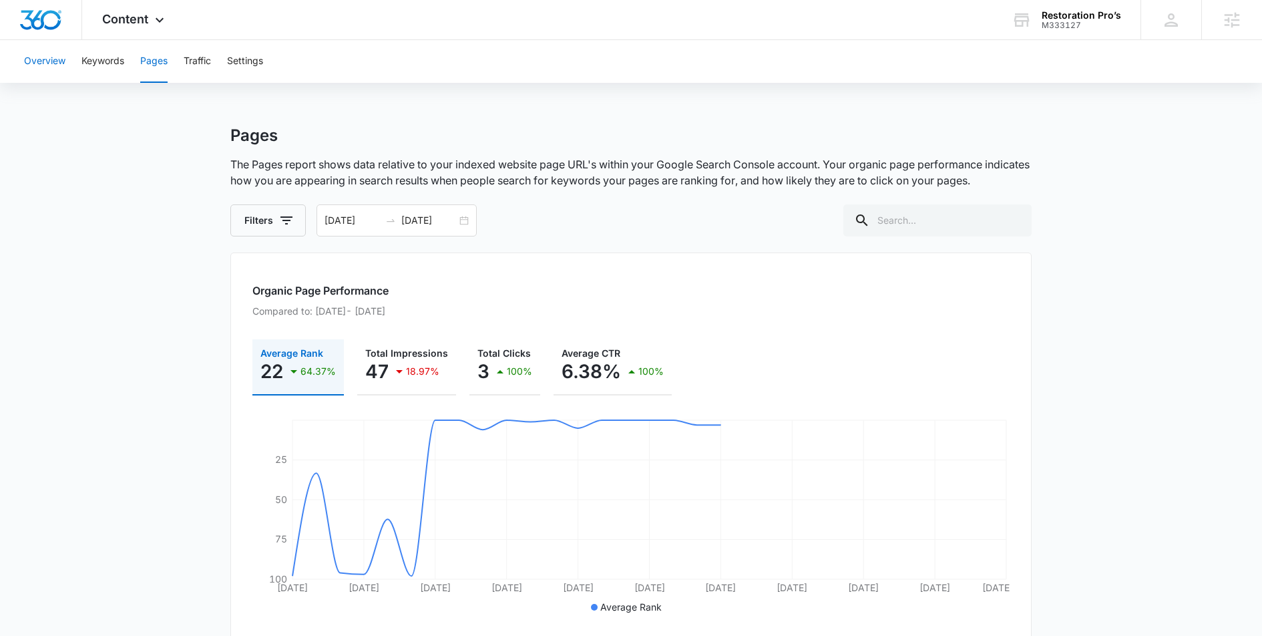
click at [55, 63] on button "Overview" at bounding box center [44, 61] width 41 height 43
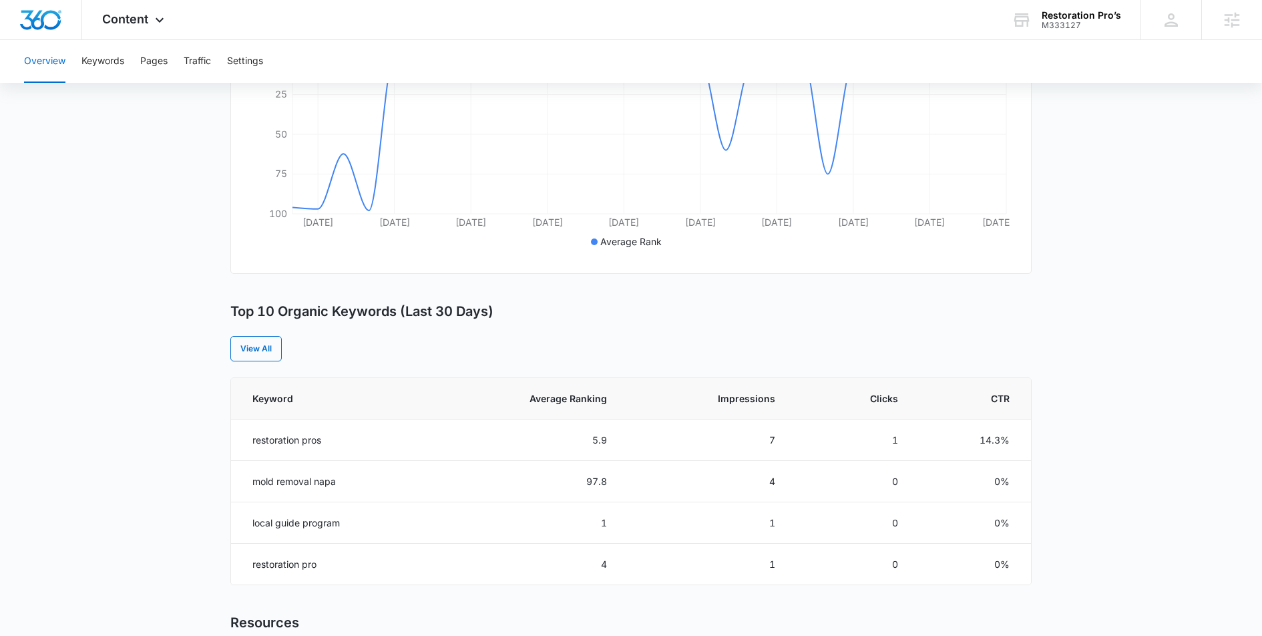
scroll to position [499, 0]
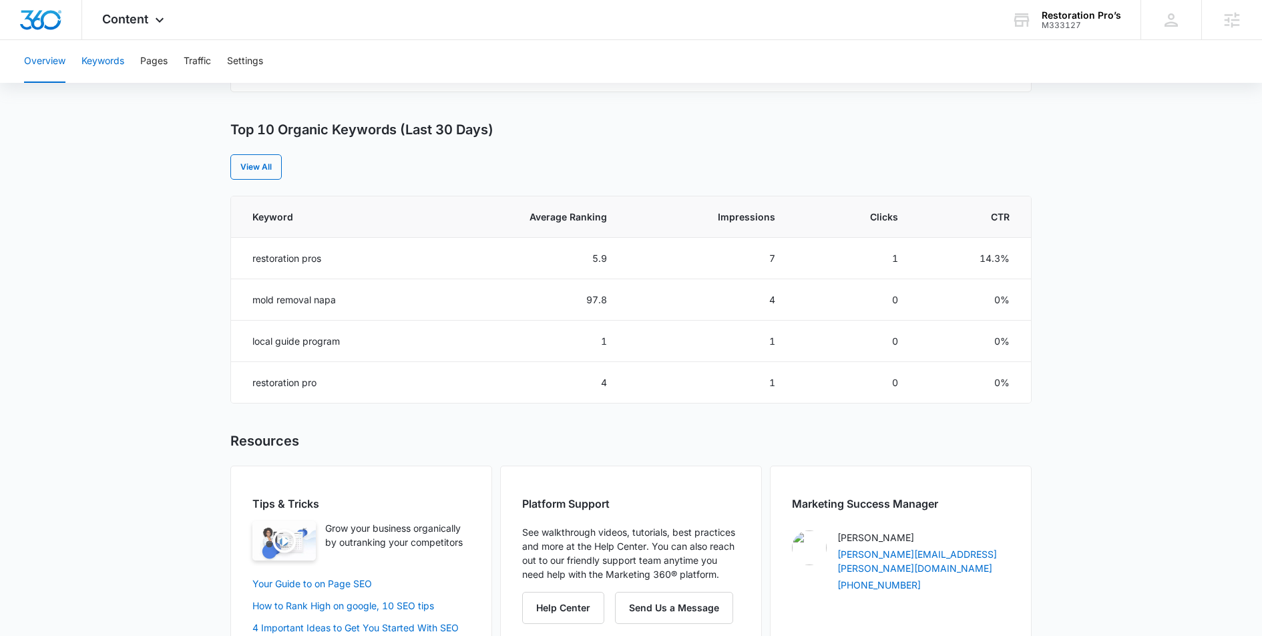
click at [106, 61] on button "Keywords" at bounding box center [102, 61] width 43 height 43
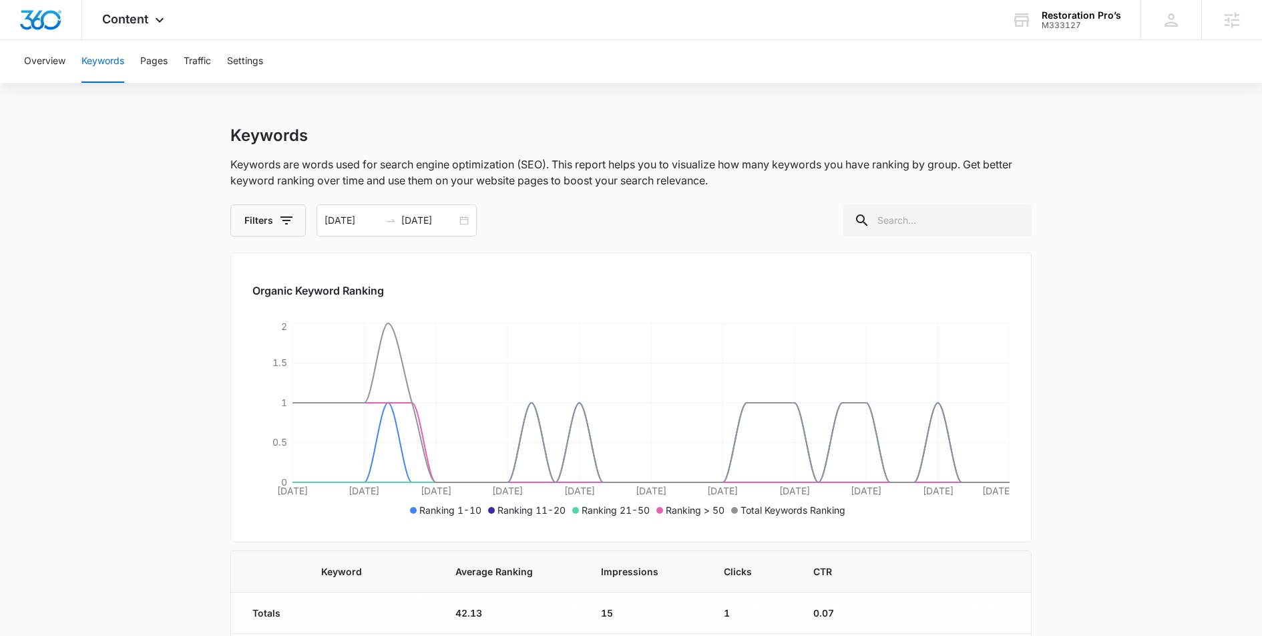
click at [172, 63] on div "Overview Keywords Pages Traffic Settings" at bounding box center [631, 61] width 1230 height 43
click at [155, 69] on button "Pages" at bounding box center [153, 61] width 27 height 43
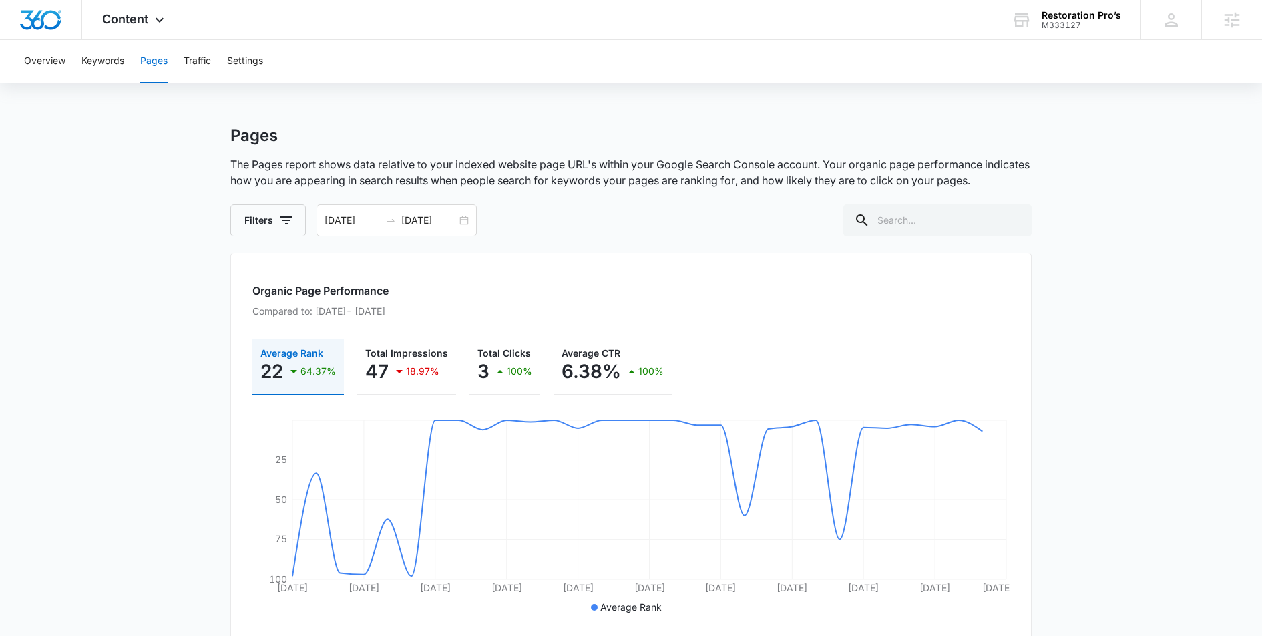
click at [73, 64] on div "Overview Keywords Pages Traffic Settings" at bounding box center [631, 61] width 1230 height 43
click at [91, 63] on button "Keywords" at bounding box center [102, 61] width 43 height 43
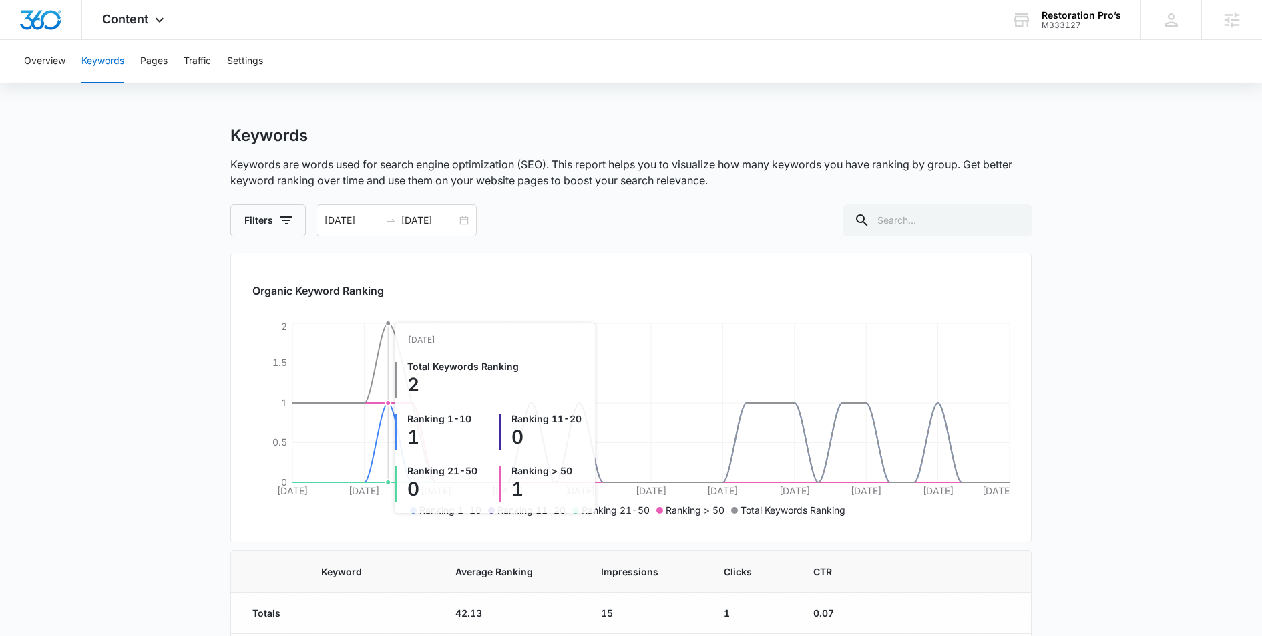
click at [386, 326] on icon "Sep 7 Sep 10 Sep 13 Sep 16 Sep 19 Sep 22 Sep 25 Sep 28 Oct 1 Oct 4 Oct 7 0 0.5 …" at bounding box center [630, 420] width 757 height 200
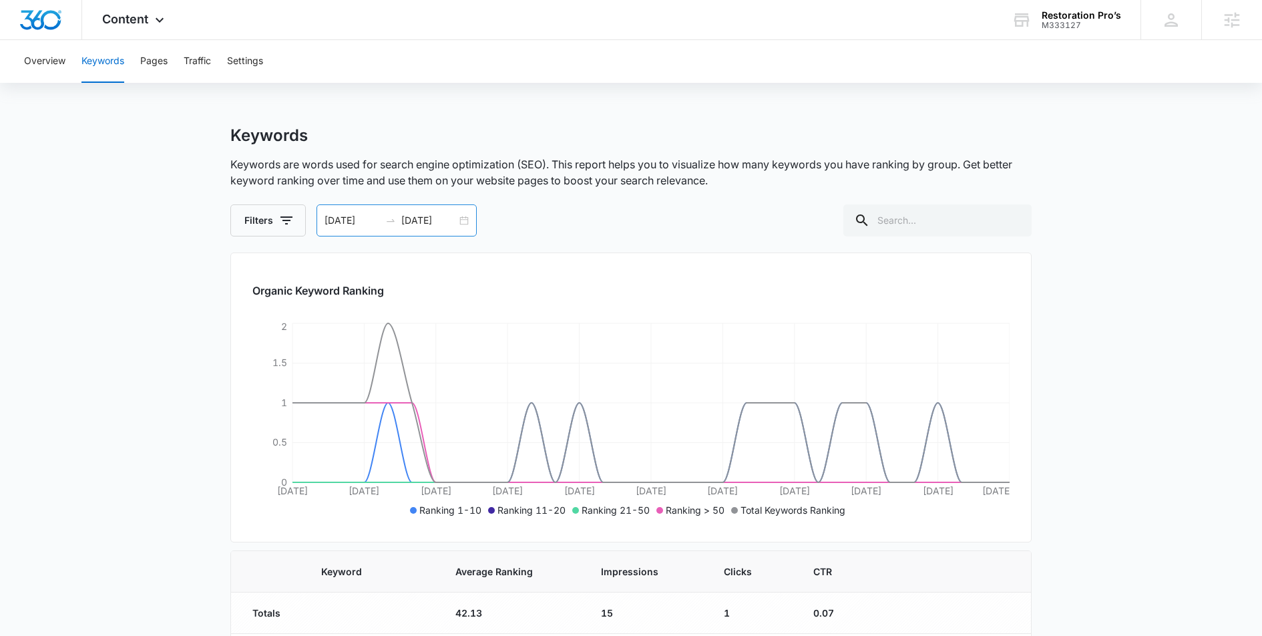
click at [465, 219] on div "09/07/2025 10/07/2025" at bounding box center [397, 220] width 160 height 32
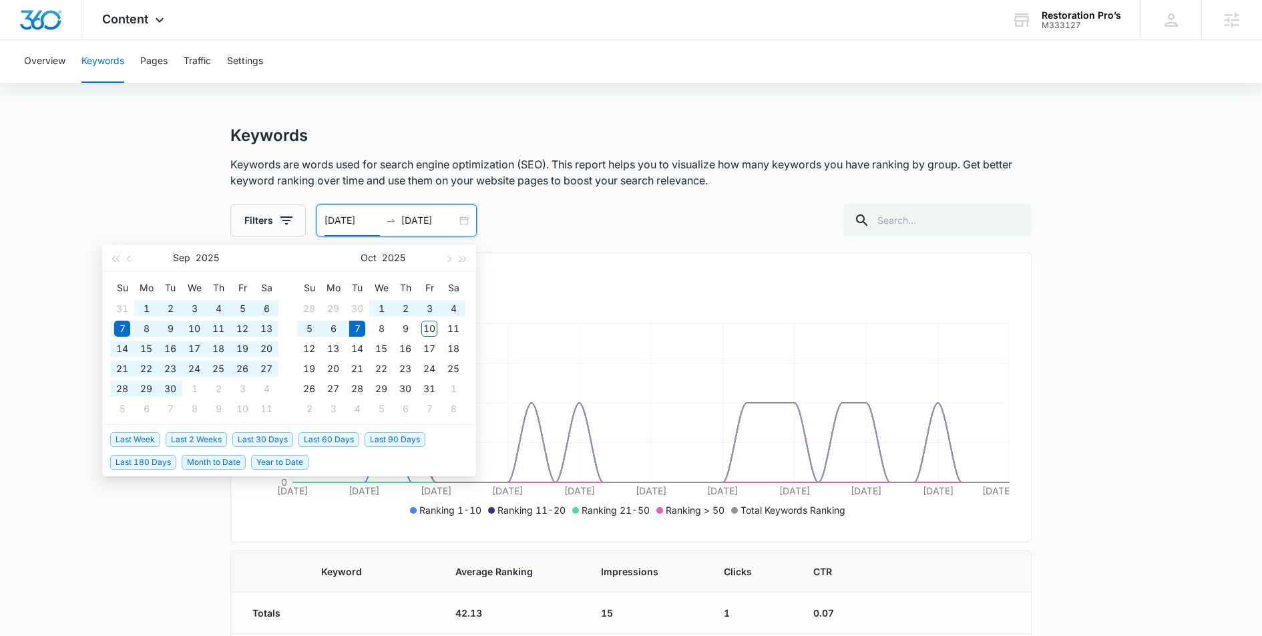
click at [156, 458] on span "Last 180 Days" at bounding box center [143, 462] width 66 height 15
type input "04/10/2025"
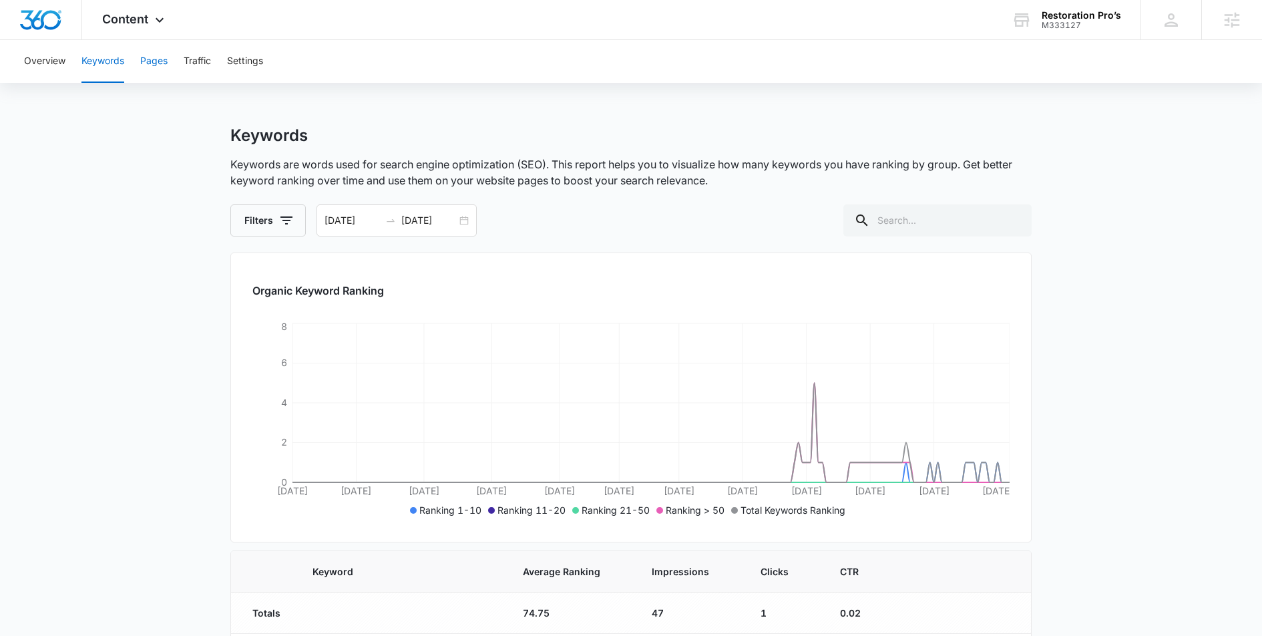
click at [150, 67] on button "Pages" at bounding box center [153, 61] width 27 height 43
